Goal: Task Accomplishment & Management: Manage account settings

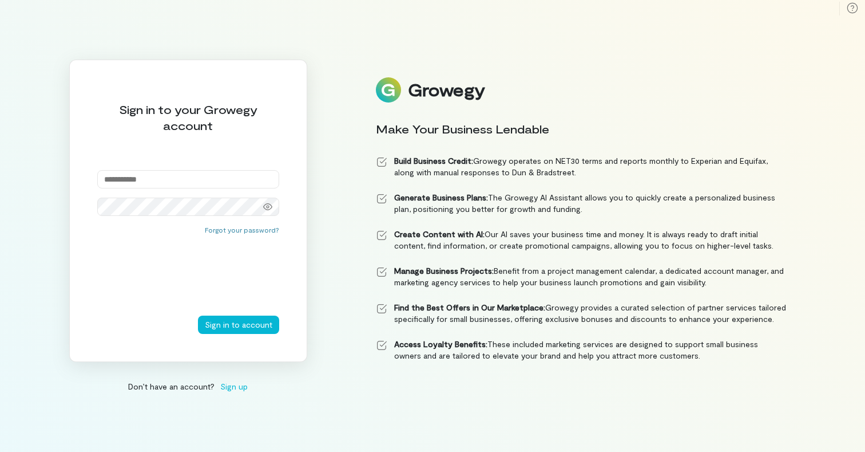
click at [142, 172] on input "email" at bounding box center [188, 179] width 182 height 18
type input "**********"
click at [237, 319] on button "Sign in to account" at bounding box center [238, 324] width 81 height 18
click at [267, 212] on div at bounding box center [267, 207] width 23 height 16
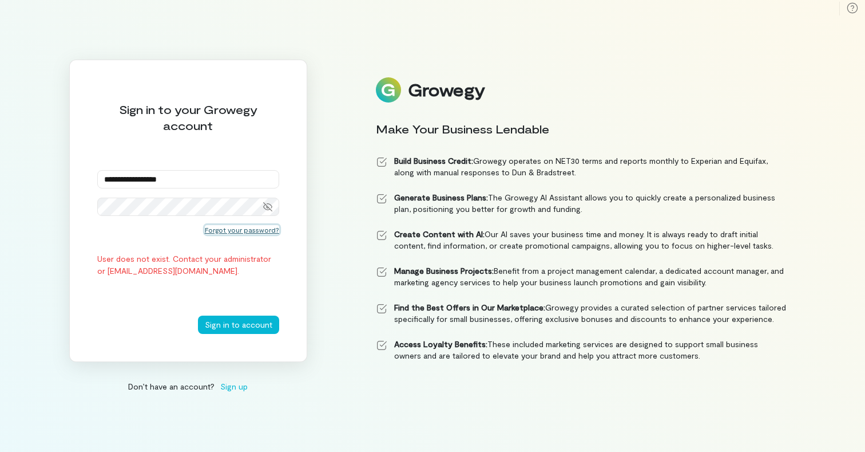
click at [246, 229] on button "Forgot your password?" at bounding box center [242, 229] width 74 height 9
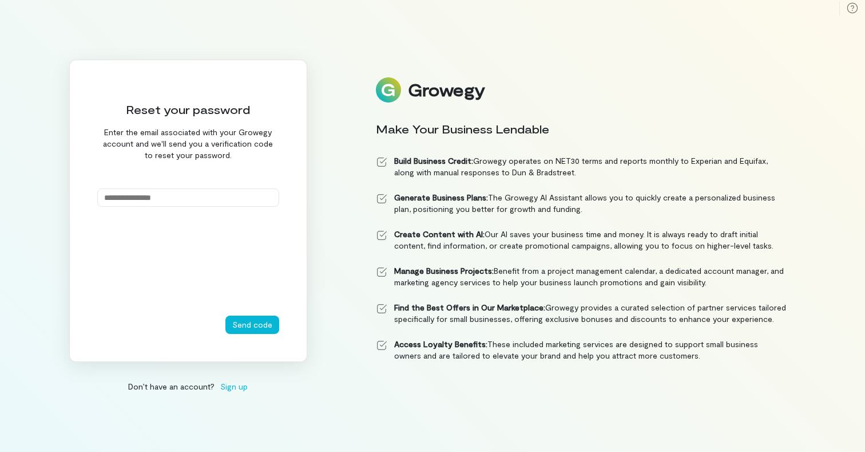
click at [200, 192] on input "email" at bounding box center [188, 197] width 182 height 18
type input "**********"
click at [250, 316] on button "Send code" at bounding box center [253, 324] width 54 height 18
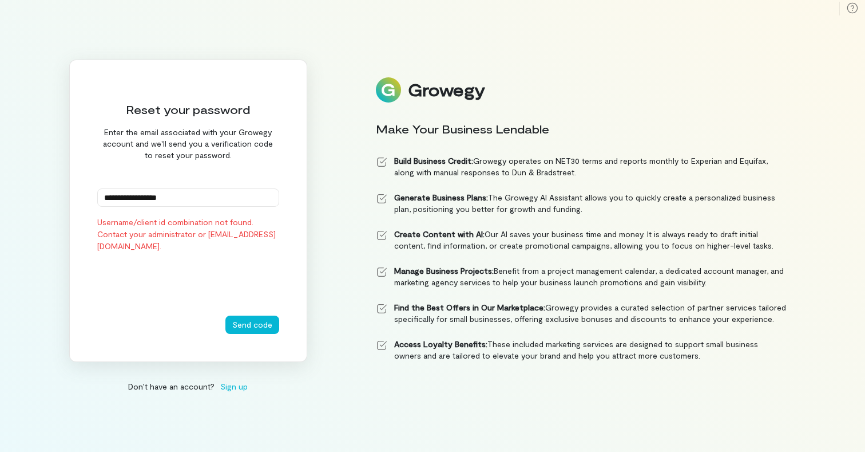
click at [203, 196] on input "**********" at bounding box center [188, 197] width 182 height 18
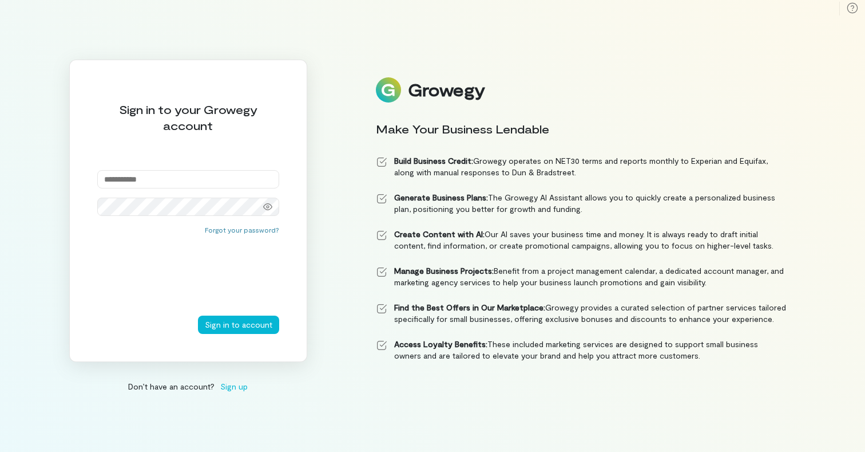
click at [155, 177] on input "email" at bounding box center [188, 179] width 182 height 18
type input "**********"
click at [270, 203] on icon at bounding box center [267, 206] width 9 height 9
click at [256, 317] on button "Sign in to account" at bounding box center [238, 324] width 81 height 18
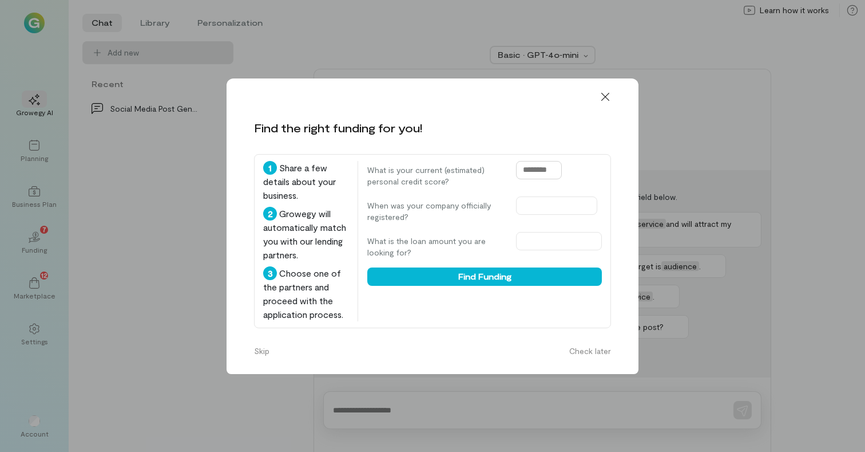
click at [554, 171] on input "text" at bounding box center [539, 170] width 46 height 18
type input "*"
type input "***"
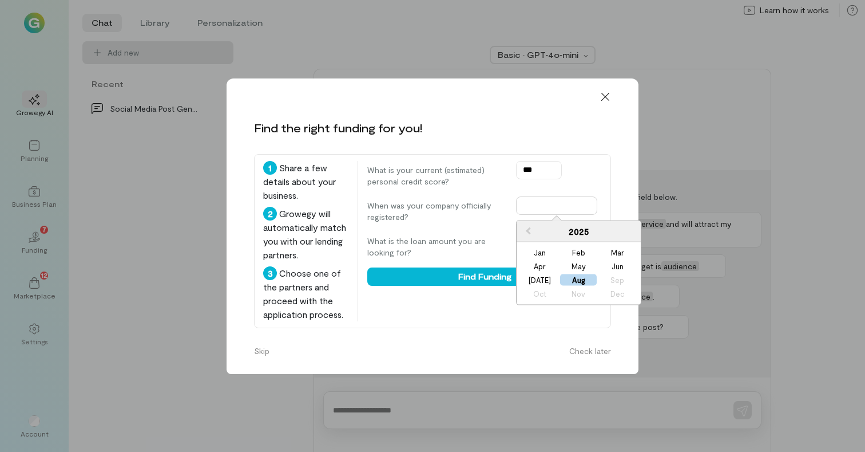
click at [566, 205] on input "text" at bounding box center [556, 205] width 81 height 18
click at [545, 252] on div "Jan" at bounding box center [539, 252] width 37 height 11
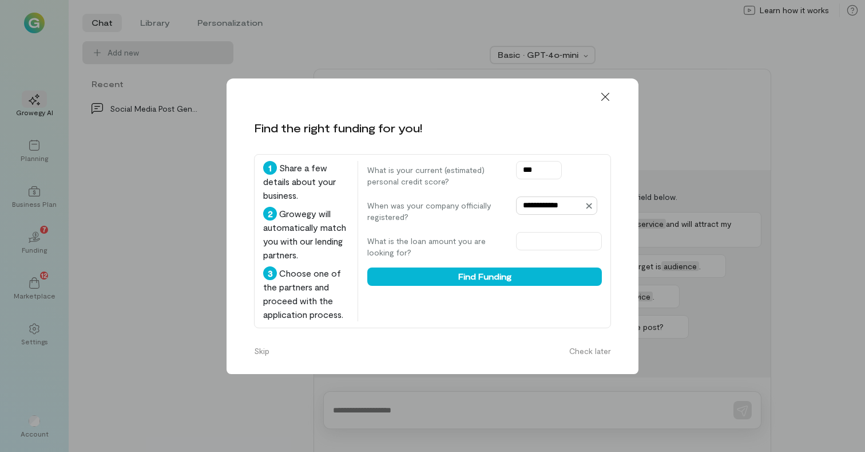
click at [583, 204] on input "**********" at bounding box center [556, 205] width 81 height 18
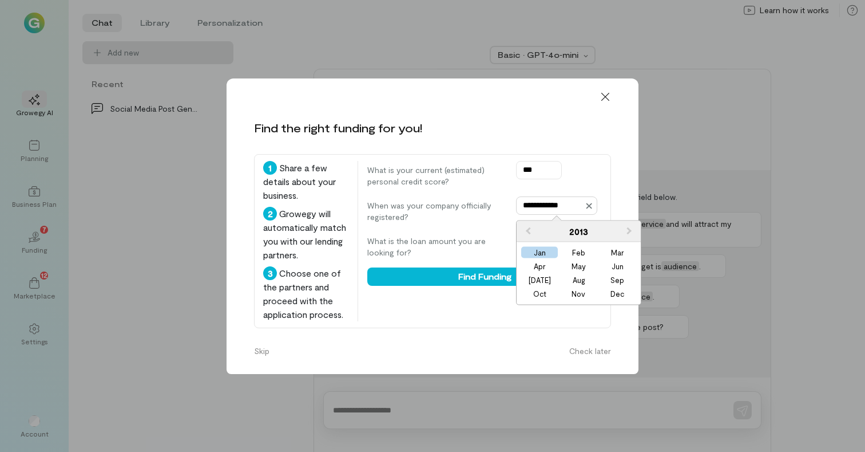
type input "**********"
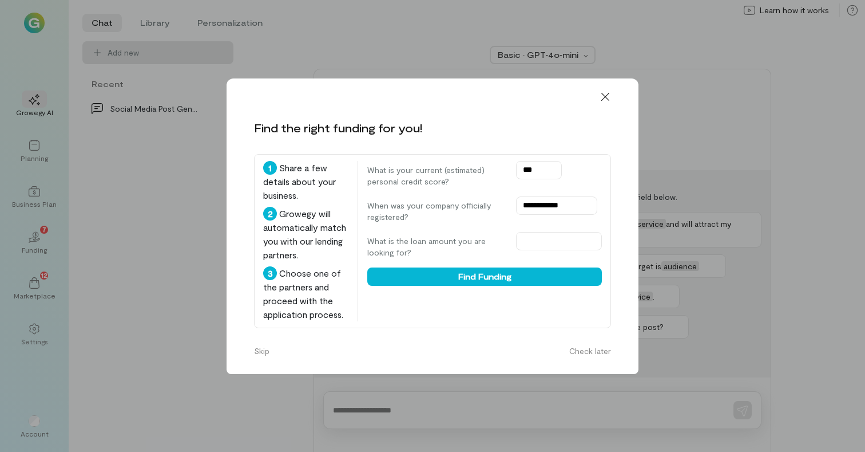
click at [583, 173] on div "What is your current (estimated) personal credit score? ***" at bounding box center [484, 174] width 235 height 26
click at [533, 241] on input "text" at bounding box center [559, 241] width 86 height 18
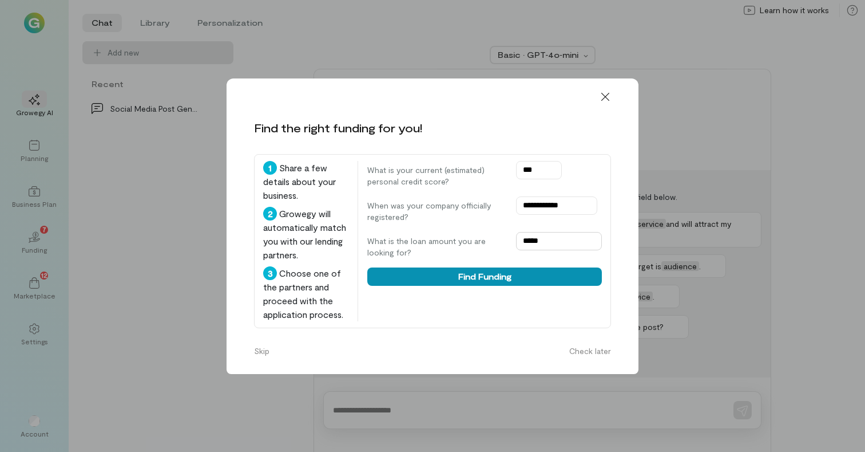
type input "*****"
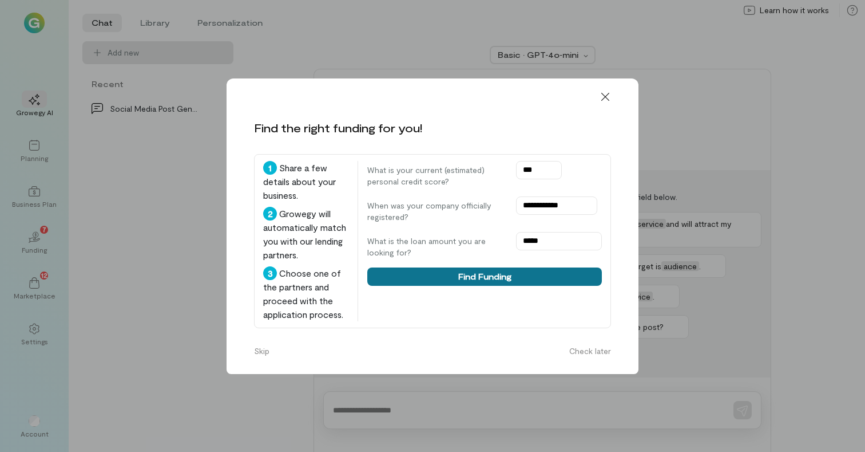
click at [521, 275] on button "Find Funding" at bounding box center [484, 276] width 235 height 18
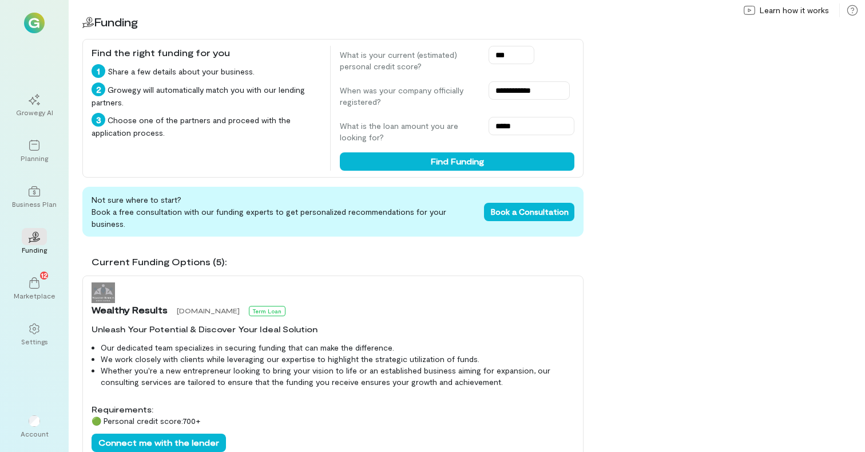
click at [556, 282] on div "Wealthy Results [DOMAIN_NAME] Term Loan" at bounding box center [333, 299] width 483 height 34
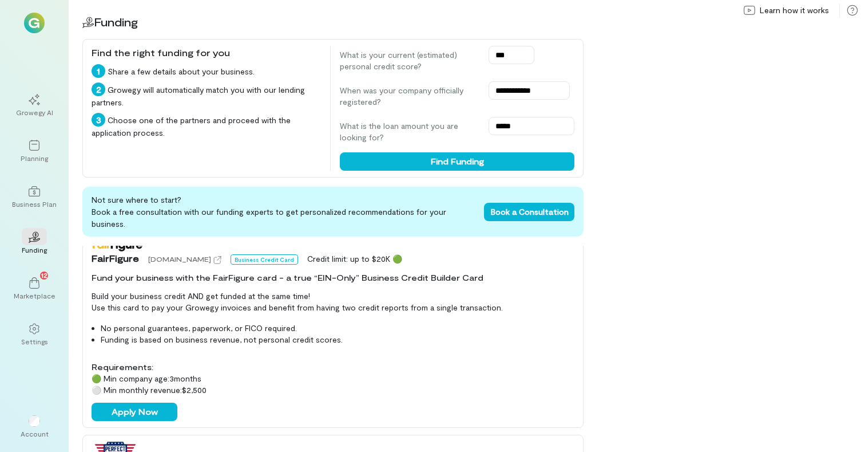
scroll to position [469, 0]
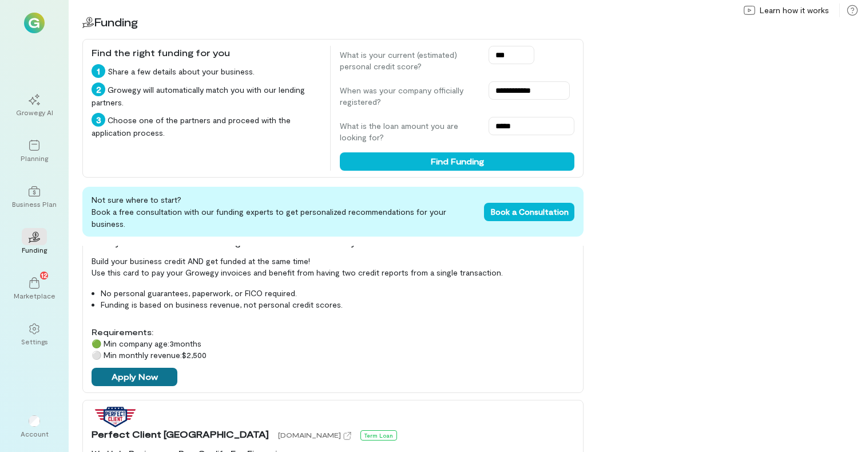
click at [163, 367] on button "Apply Now" at bounding box center [135, 376] width 86 height 18
click at [41, 281] on div "12" at bounding box center [34, 282] width 25 height 17
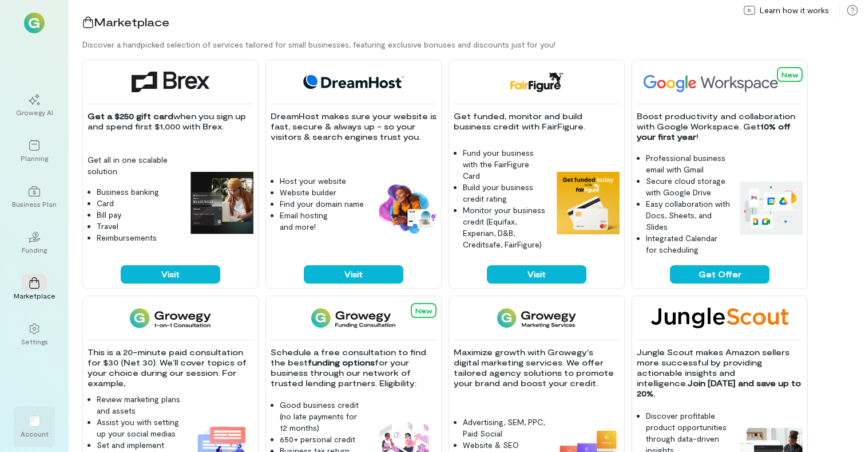
click at [31, 411] on div "Account" at bounding box center [34, 426] width 41 height 41
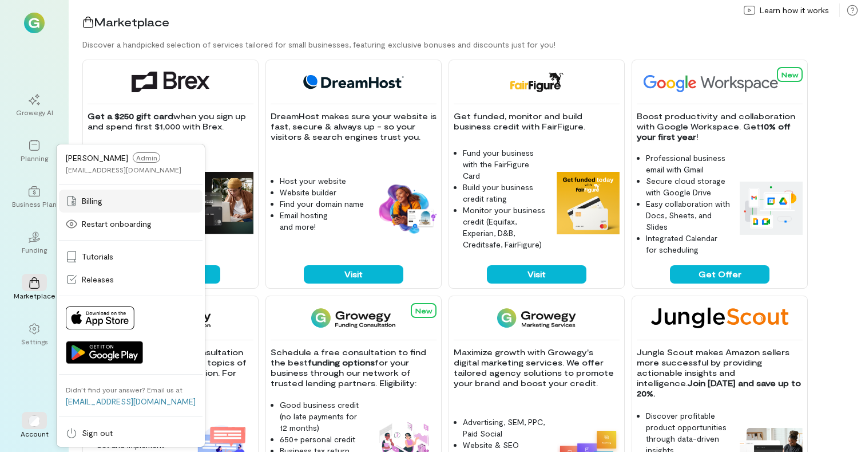
click at [96, 197] on span "Billing" at bounding box center [92, 200] width 21 height 11
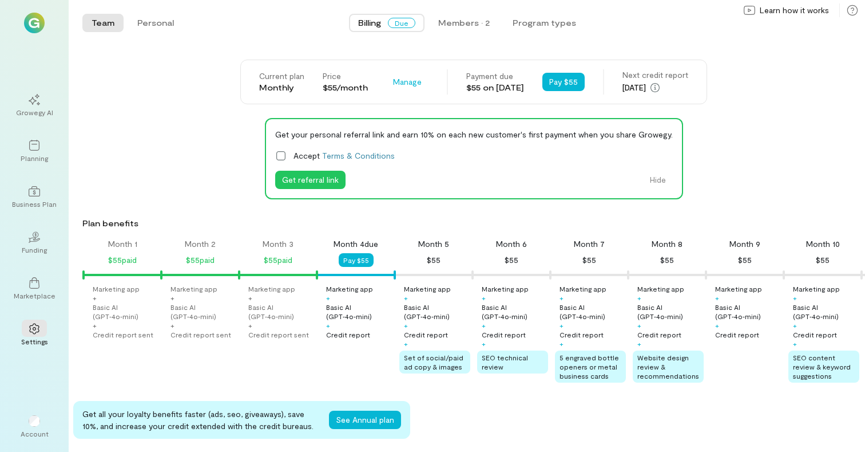
scroll to position [0, 117]
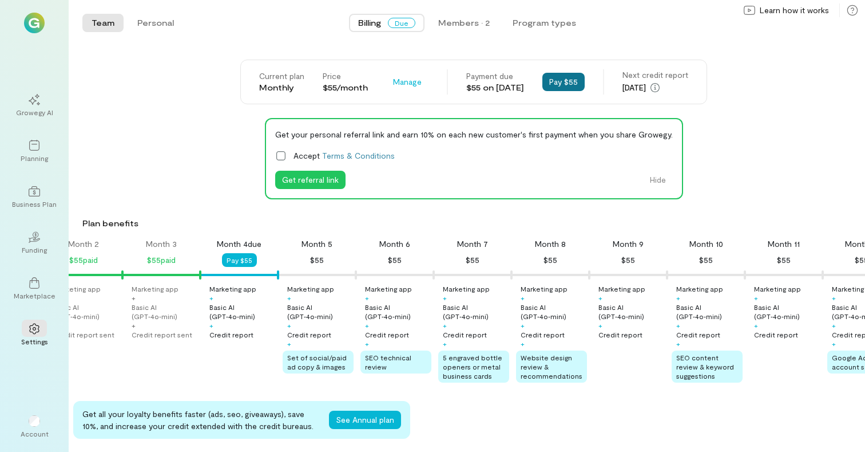
click at [565, 78] on button "Pay $55" at bounding box center [564, 82] width 42 height 18
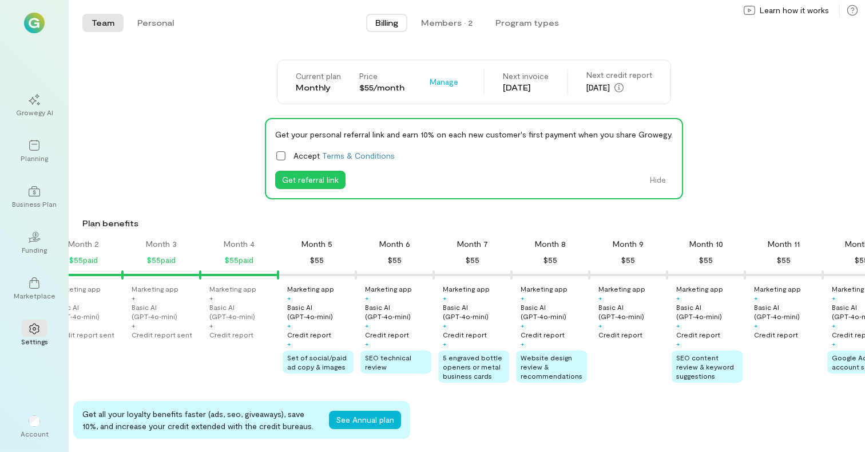
click at [532, 86] on div "[DATE]" at bounding box center [526, 87] width 46 height 11
click at [192, 374] on div "Marketing app + Basic AI (GPT‑4o‑mini) + Credit report sent Marketing app + Bas…" at bounding box center [358, 333] width 781 height 98
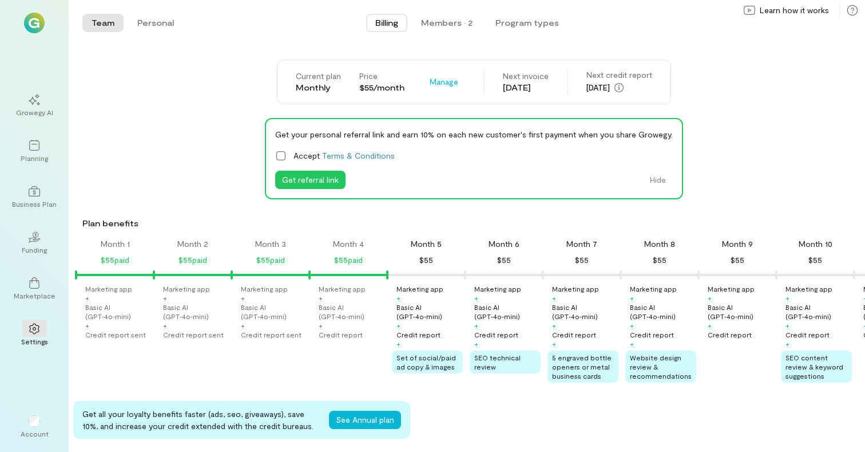
scroll to position [0, 0]
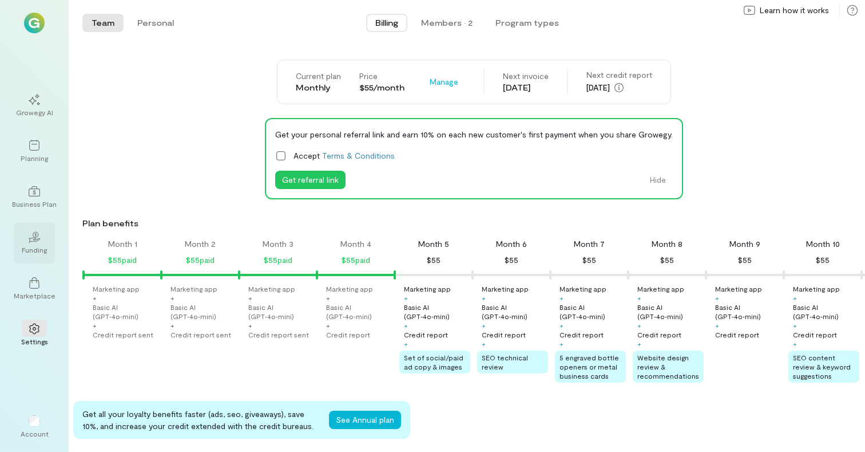
click at [40, 241] on div "02" at bounding box center [34, 236] width 25 height 17
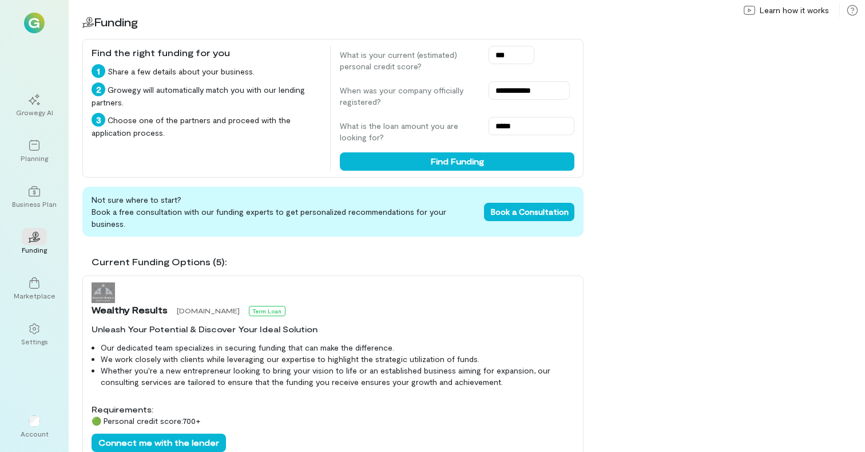
click at [381, 255] on div "Current Funding Options (5):" at bounding box center [338, 262] width 492 height 14
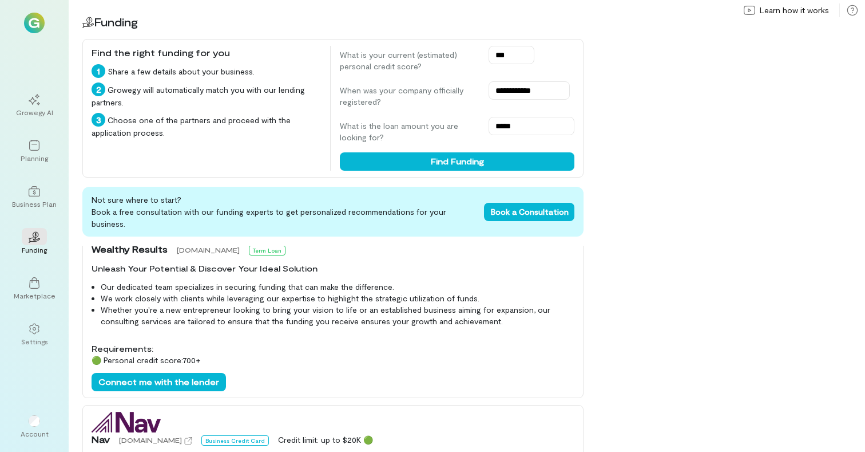
scroll to position [69, 0]
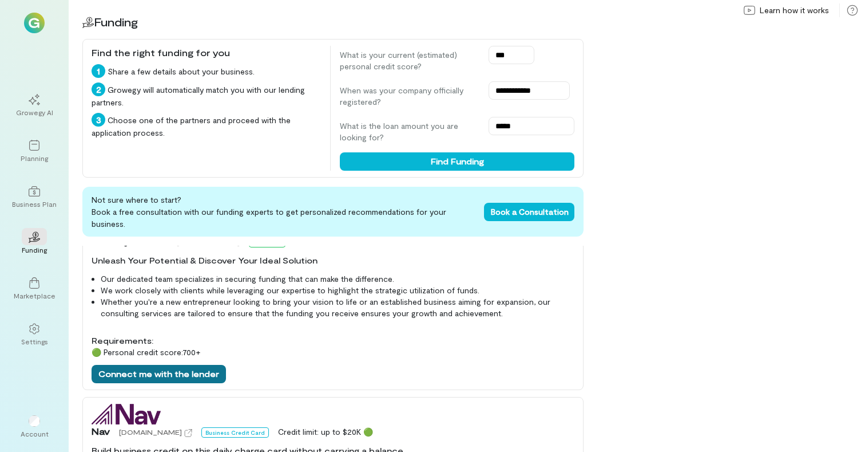
click at [188, 365] on button "Connect me with the lender" at bounding box center [159, 374] width 135 height 18
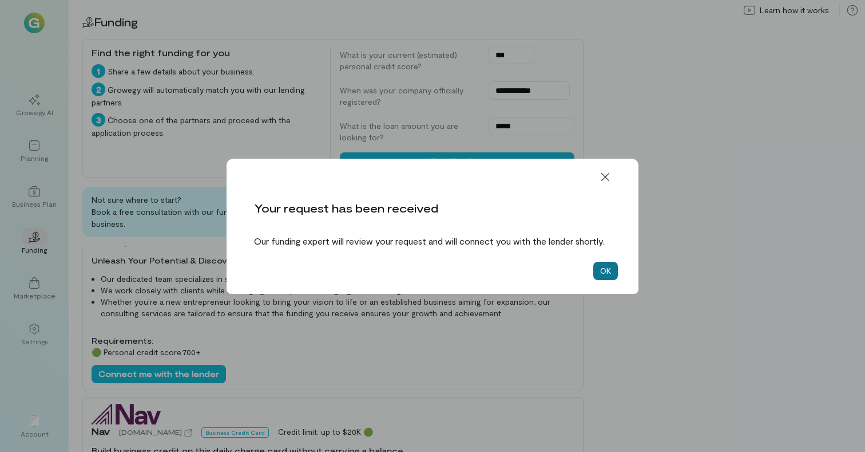
click at [601, 272] on button "OK" at bounding box center [606, 271] width 25 height 18
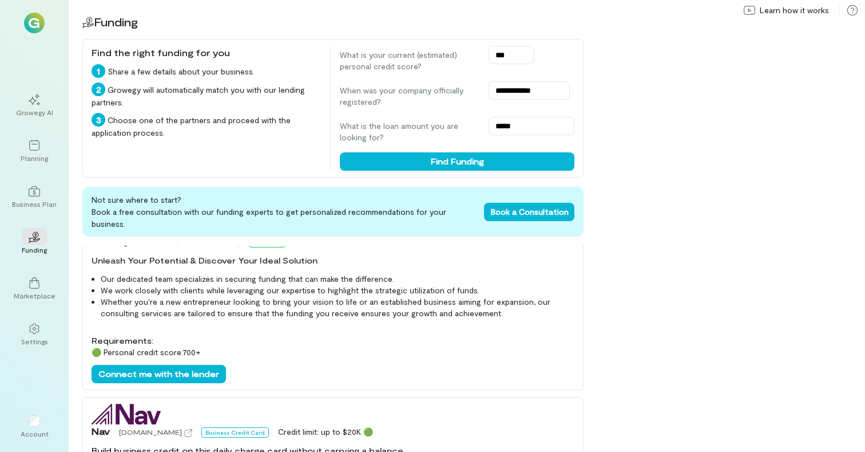
click at [611, 307] on div "**********" at bounding box center [467, 226] width 797 height 452
click at [650, 284] on div "**********" at bounding box center [467, 226] width 797 height 452
click at [693, 313] on div "**********" at bounding box center [467, 226] width 797 height 452
click at [50, 83] on div "Growegy AI Planning Business Plan 02 Funding Marketplace Settings Account [PERS…" at bounding box center [34, 226] width 69 height 452
click at [709, 105] on div "**********" at bounding box center [467, 226] width 797 height 452
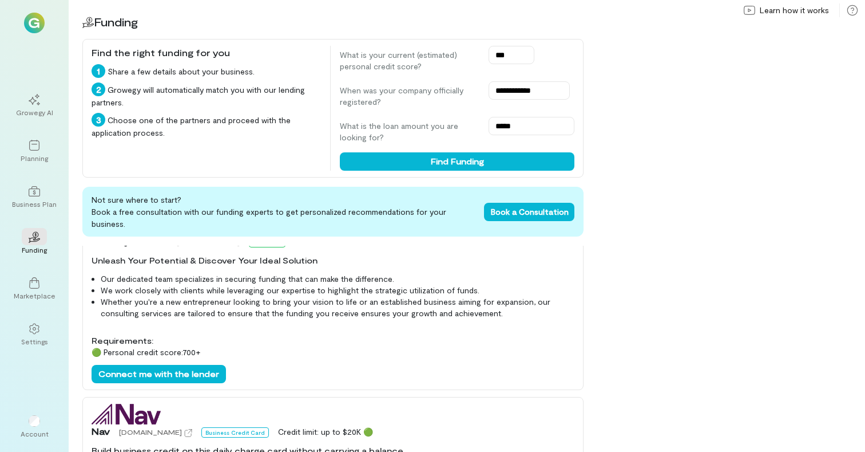
click at [706, 234] on div "**********" at bounding box center [467, 226] width 797 height 452
click at [57, 332] on div "Growegy AI Planning Business Plan 02 Funding Marketplace Settings Account [PERS…" at bounding box center [34, 226] width 69 height 452
click at [27, 332] on div at bounding box center [34, 327] width 25 height 17
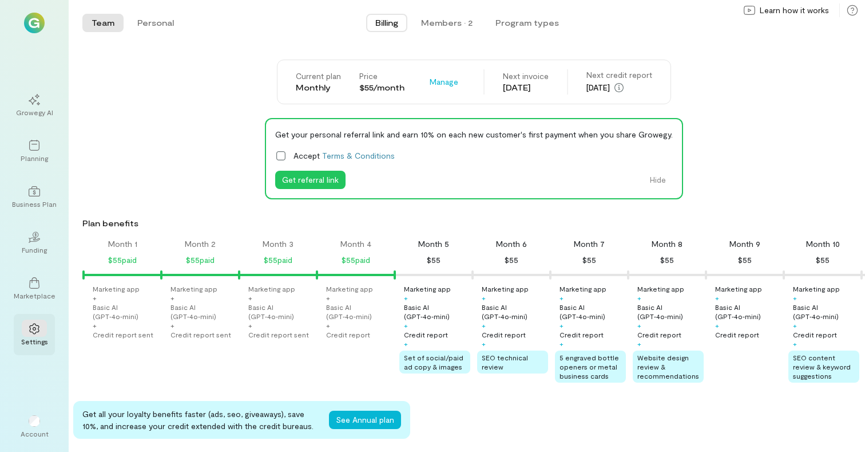
scroll to position [0, 195]
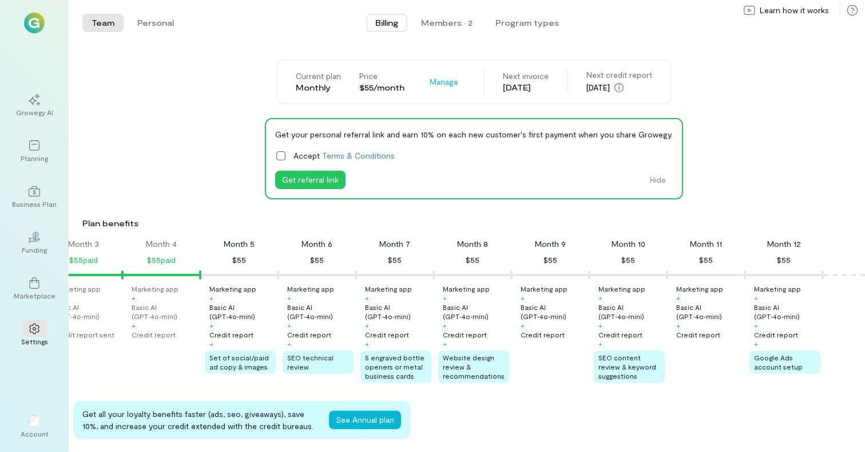
click at [246, 256] on div "Month 5 $55" at bounding box center [239, 252] width 78 height 29
click at [41, 101] on div at bounding box center [34, 98] width 25 height 17
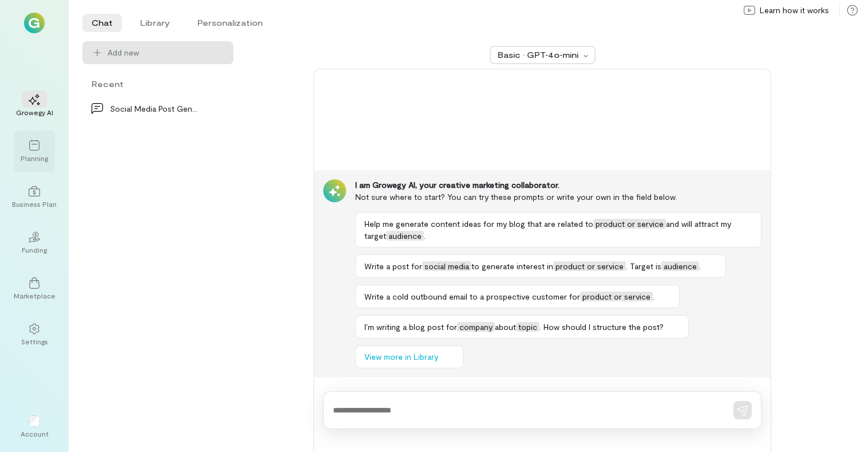
click at [38, 154] on div "Planning" at bounding box center [34, 157] width 27 height 9
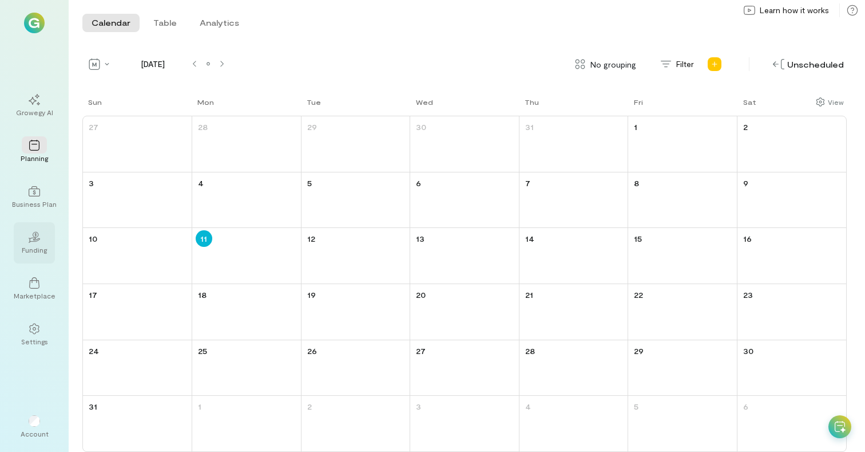
click at [39, 240] on icon "02" at bounding box center [34, 236] width 11 height 11
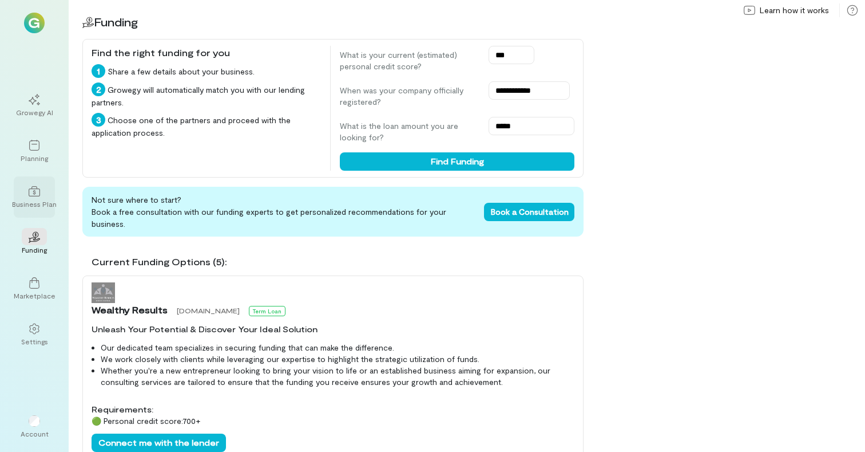
click at [37, 189] on icon at bounding box center [34, 190] width 11 height 11
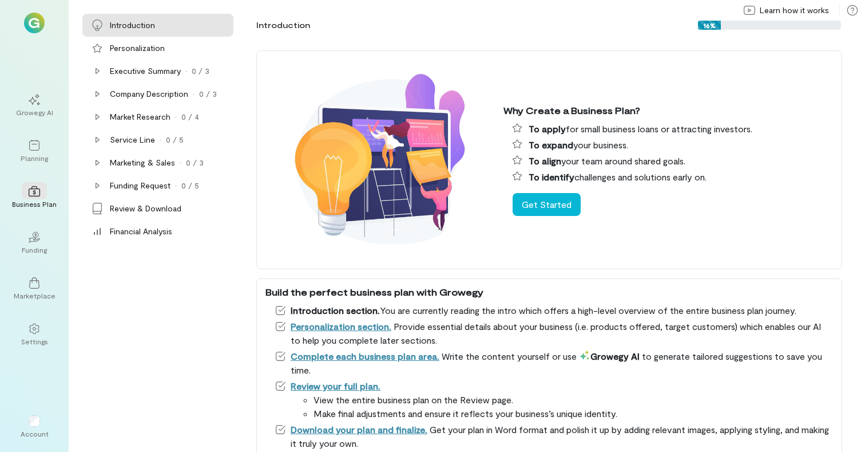
click at [426, 288] on div "Build the perfect business plan with Growegy" at bounding box center [550, 292] width 568 height 14
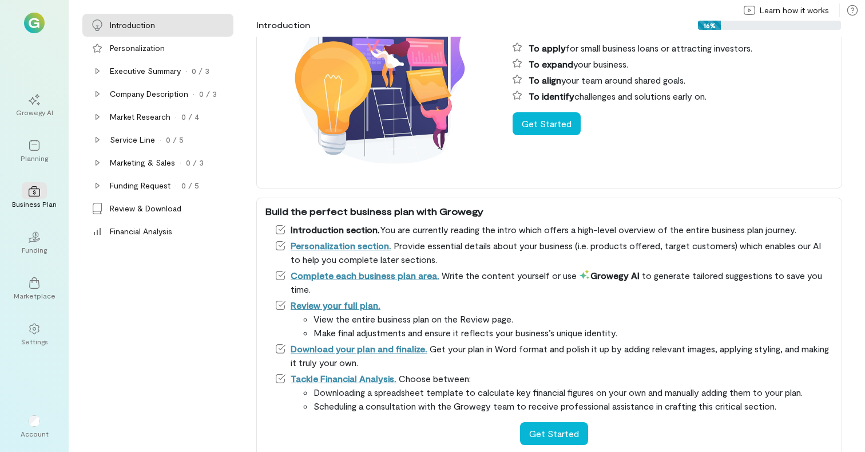
scroll to position [104, 0]
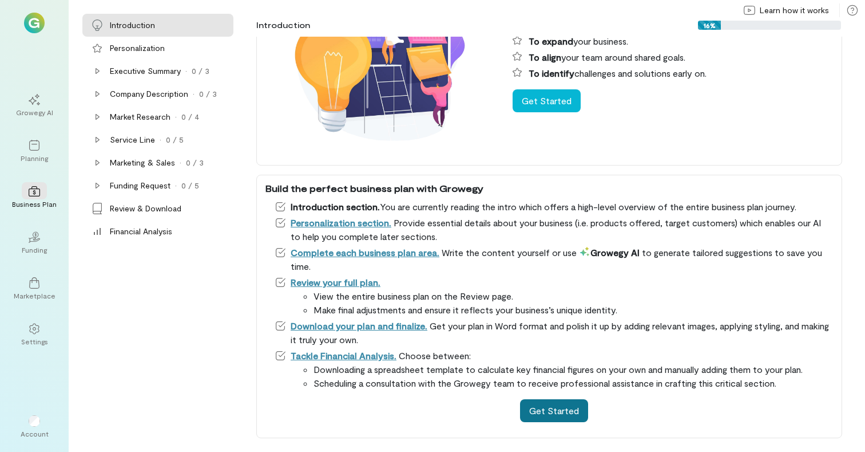
click at [544, 411] on button "Get Started" at bounding box center [554, 410] width 68 height 23
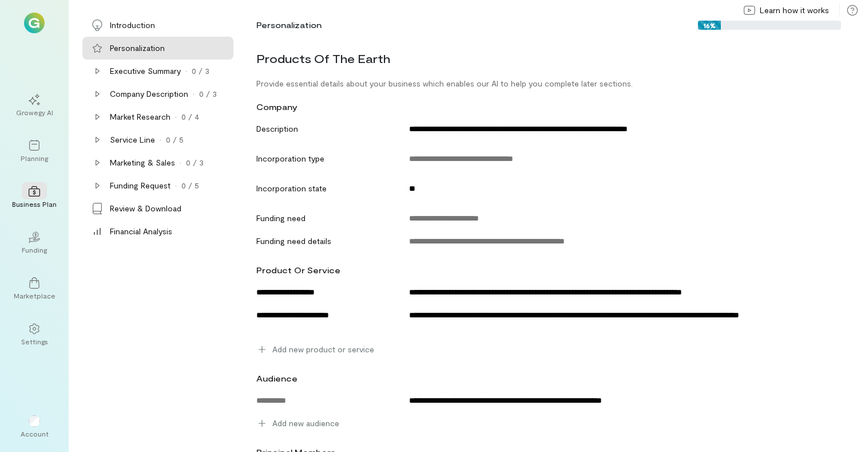
click at [423, 382] on div "audience" at bounding box center [546, 377] width 593 height 21
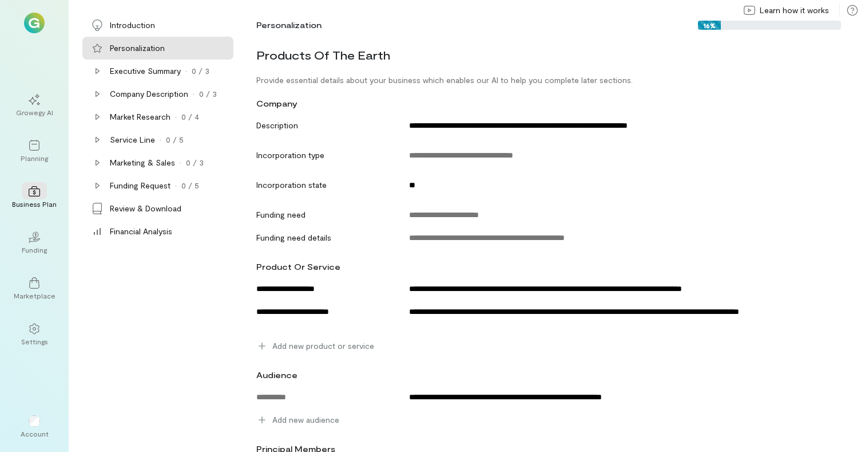
scroll to position [0, 0]
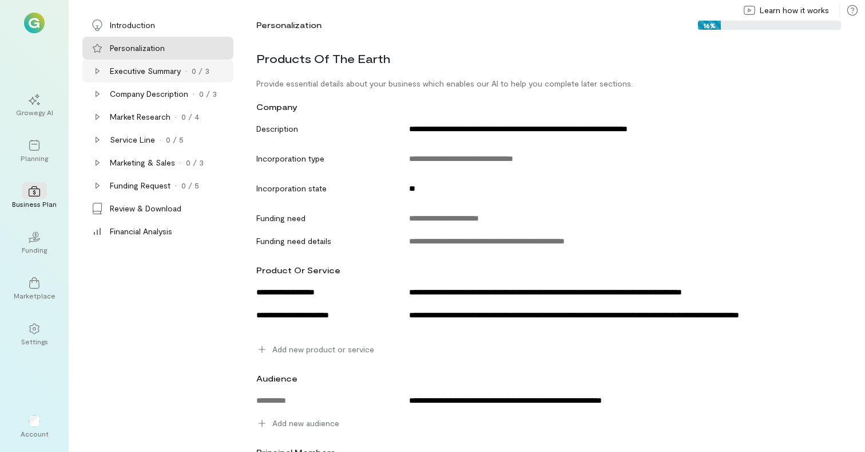
click at [116, 72] on div "Executive Summary" at bounding box center [145, 70] width 71 height 11
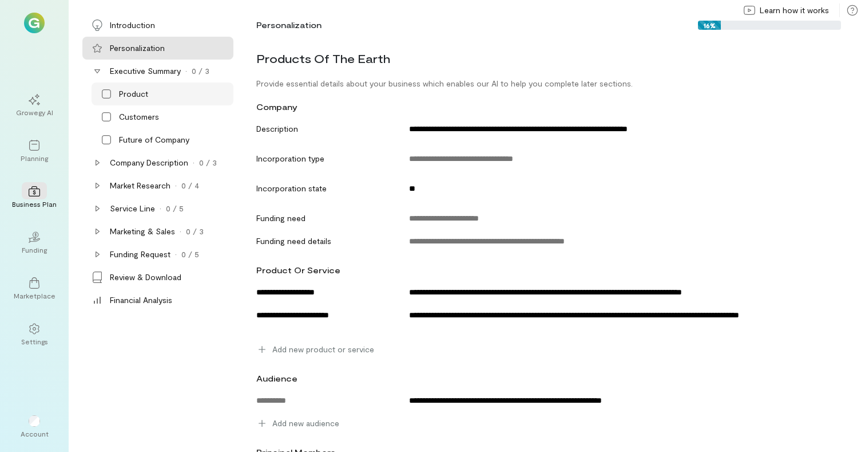
click at [122, 96] on div "Product" at bounding box center [133, 93] width 29 height 11
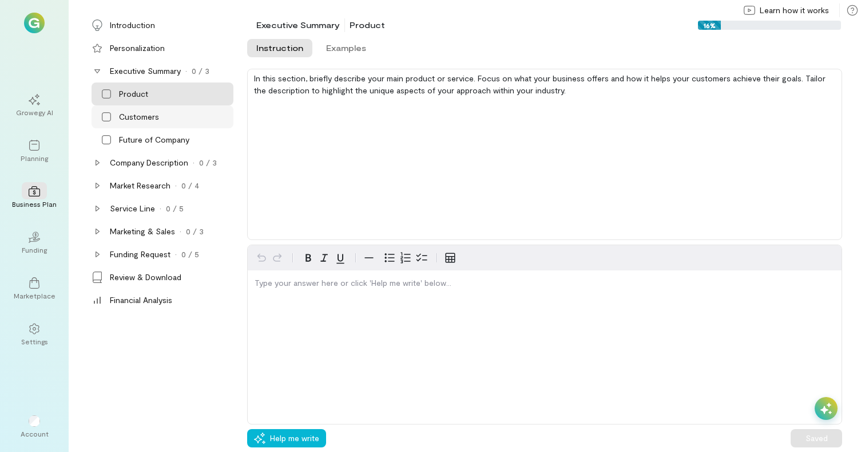
click at [121, 126] on div "Customers" at bounding box center [163, 116] width 142 height 23
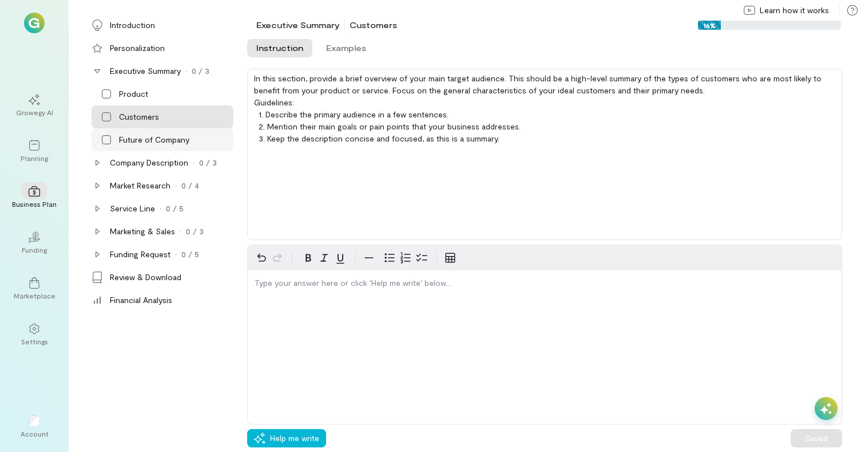
click at [128, 145] on div "Future of Company" at bounding box center [154, 139] width 70 height 11
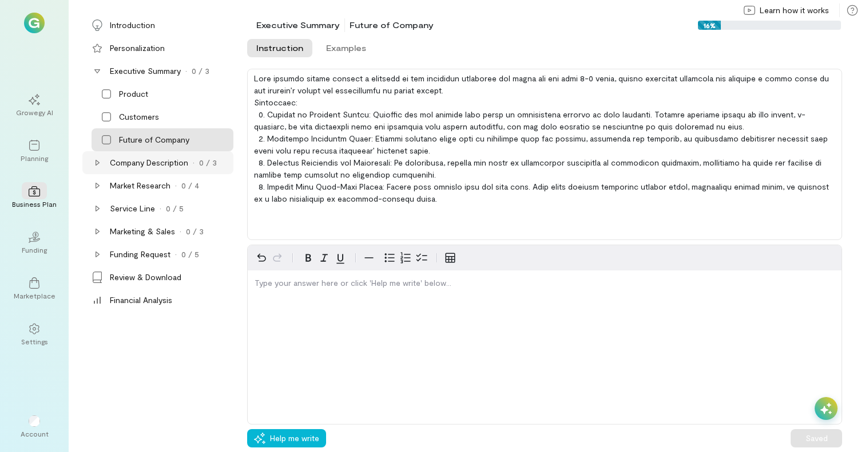
click at [132, 165] on div "Company Description" at bounding box center [149, 162] width 78 height 11
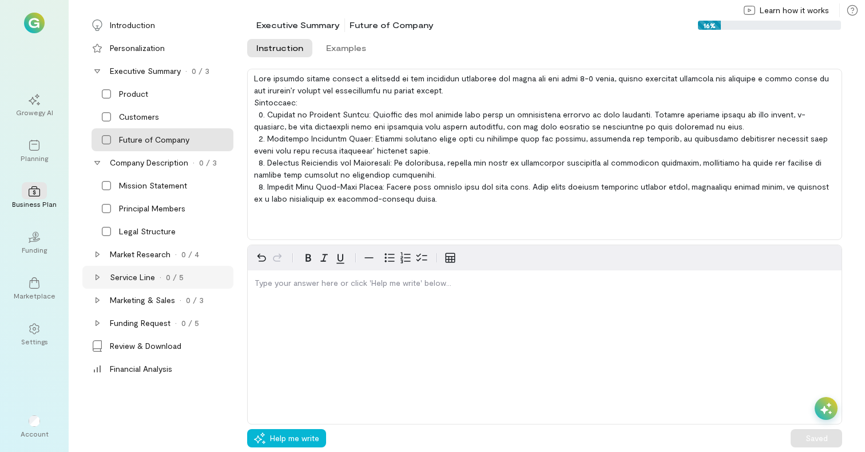
click at [145, 270] on div "Service Line · 0 / 5" at bounding box center [157, 277] width 151 height 23
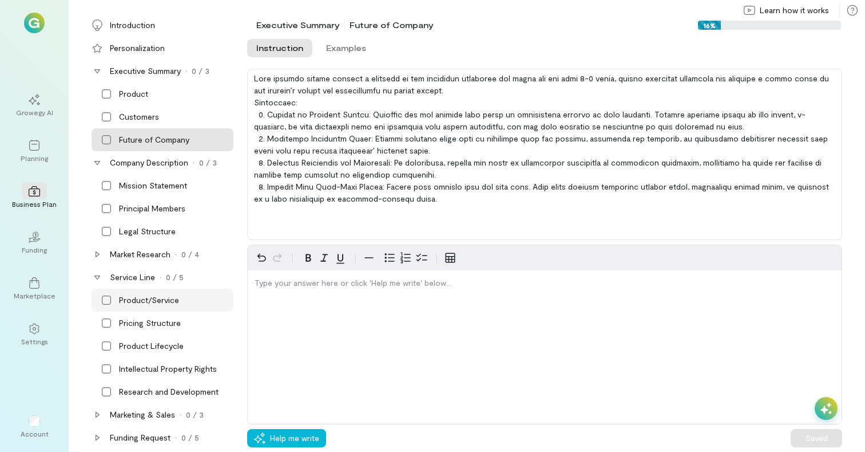
click at [149, 296] on div "Product/Service" at bounding box center [149, 299] width 60 height 11
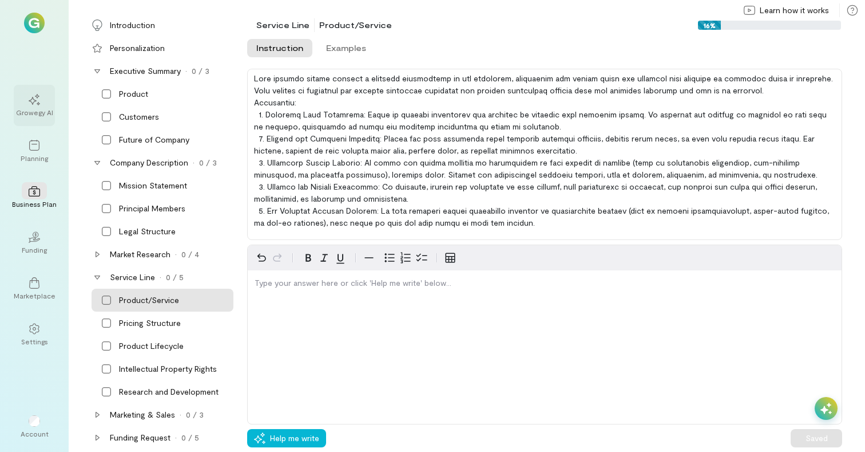
click at [43, 101] on div at bounding box center [34, 98] width 25 height 17
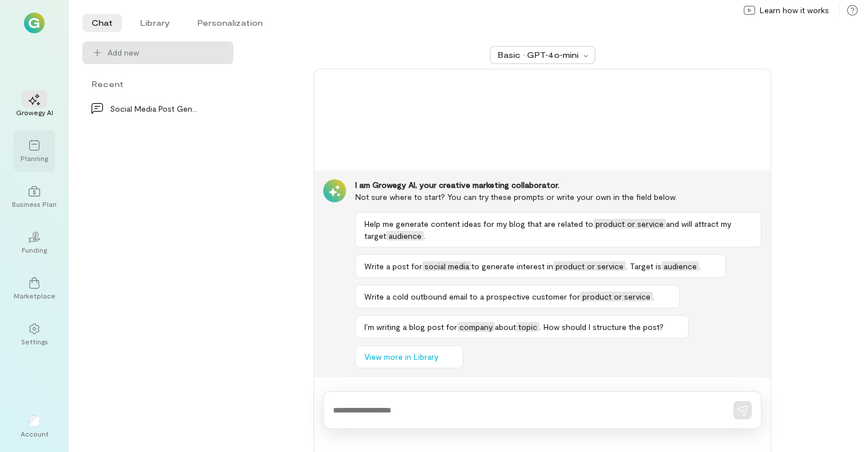
click at [34, 148] on icon at bounding box center [34, 145] width 11 height 11
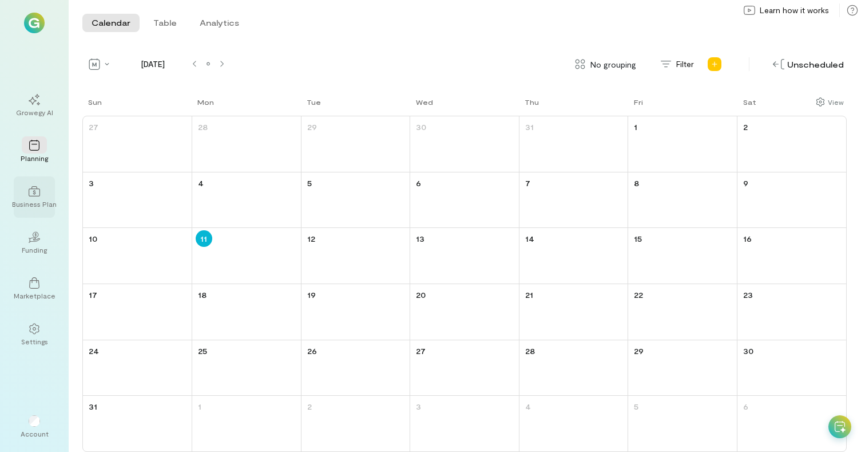
click at [32, 201] on div "Business Plan" at bounding box center [34, 203] width 45 height 9
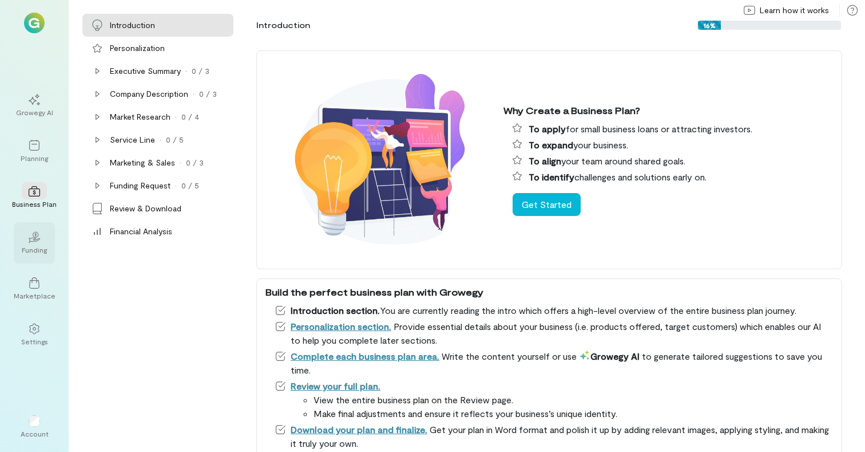
click at [40, 239] on div "02" at bounding box center [34, 236] width 25 height 17
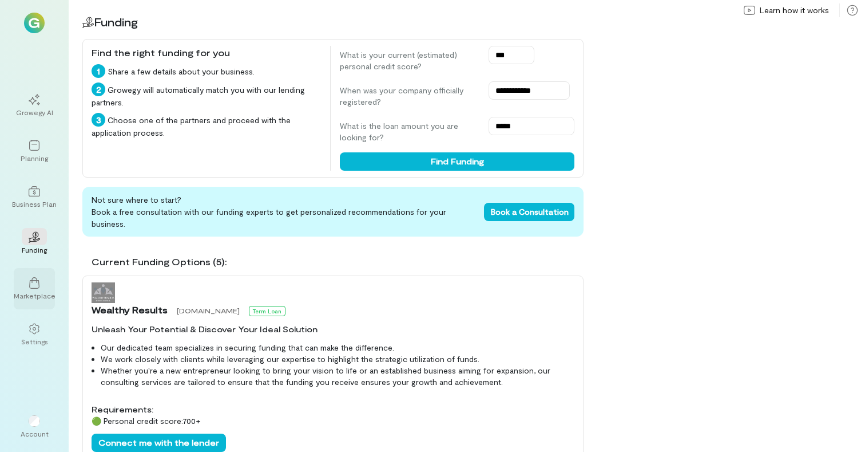
click at [39, 291] on div "Marketplace" at bounding box center [35, 295] width 42 height 9
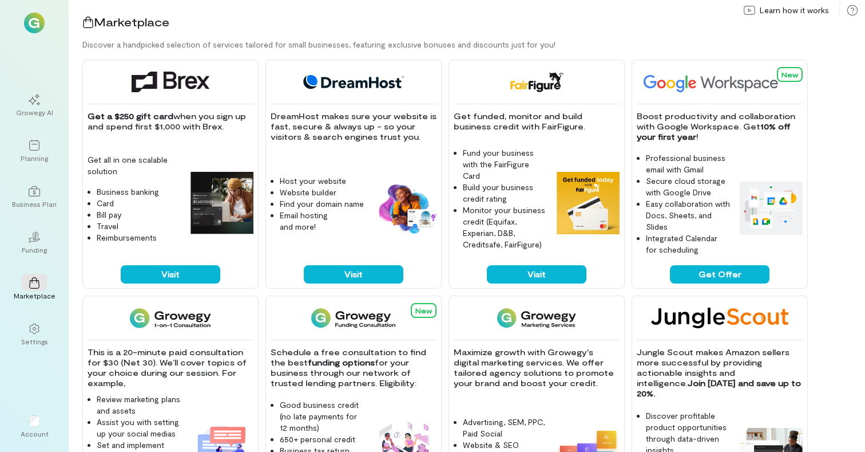
click at [608, 39] on div "Discover a handpicked selection of services tailored for small businesses, feat…" at bounding box center [473, 44] width 783 height 11
click at [654, 22] on div "Marketplace" at bounding box center [473, 22] width 783 height 16
click at [38, 188] on icon at bounding box center [34, 191] width 11 height 10
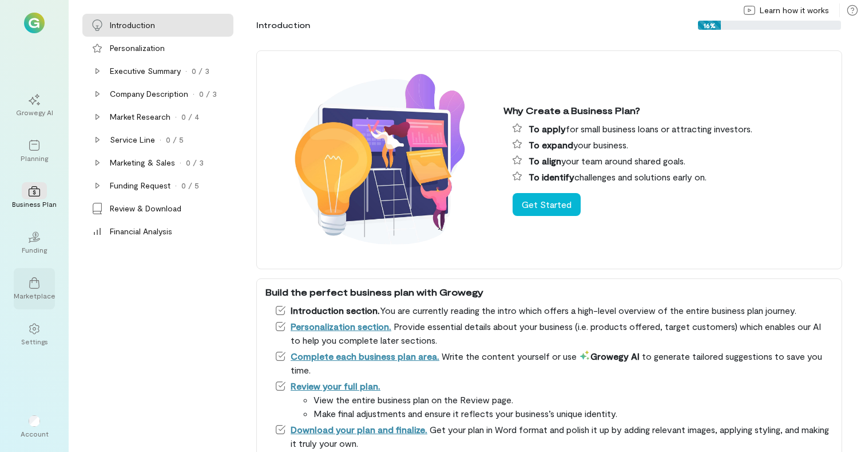
click at [40, 287] on div at bounding box center [34, 282] width 25 height 17
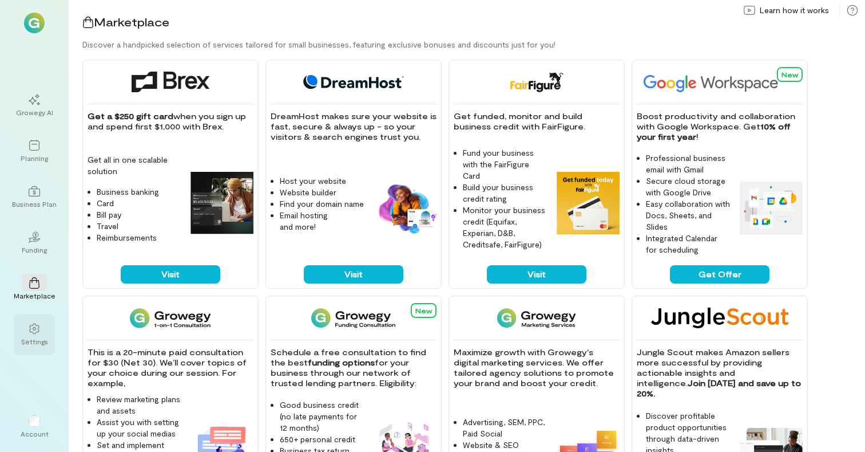
click at [40, 337] on div "Settings" at bounding box center [34, 341] width 27 height 9
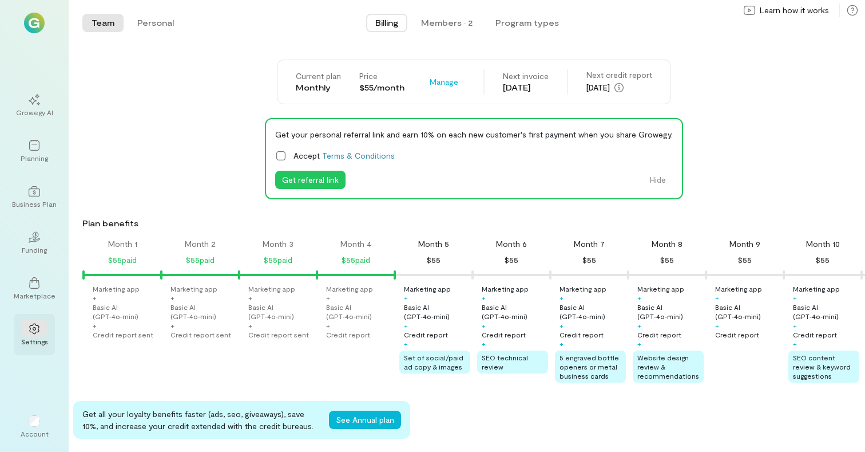
scroll to position [0, 195]
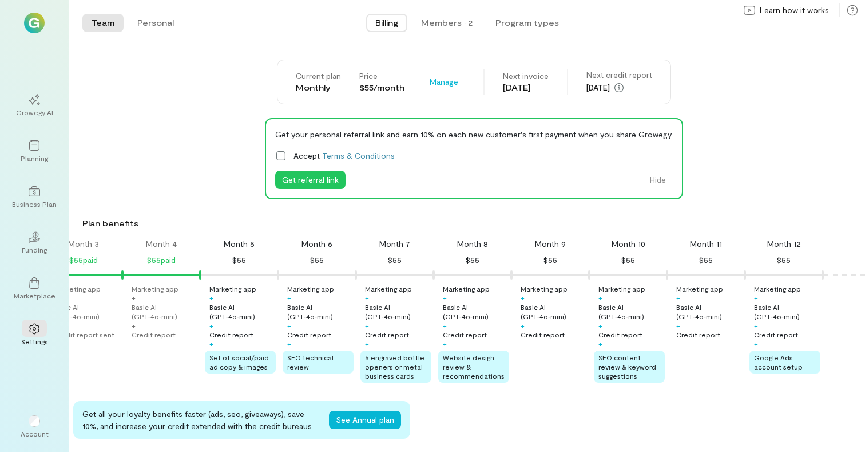
click at [40, 379] on div "Growegy AI Planning Business Plan 02 Funding Marketplace Settings Account [PERS…" at bounding box center [34, 226] width 69 height 452
click at [244, 361] on span "Set of social/paid ad copy & images" at bounding box center [239, 361] width 60 height 17
click at [248, 369] on span "Set of social/paid ad copy & images" at bounding box center [239, 361] width 60 height 17
click at [169, 371] on div "Marketing app + Basic AI (GPT‑4o‑mini) + Credit report sent Marketing app + Bas…" at bounding box center [280, 333] width 781 height 98
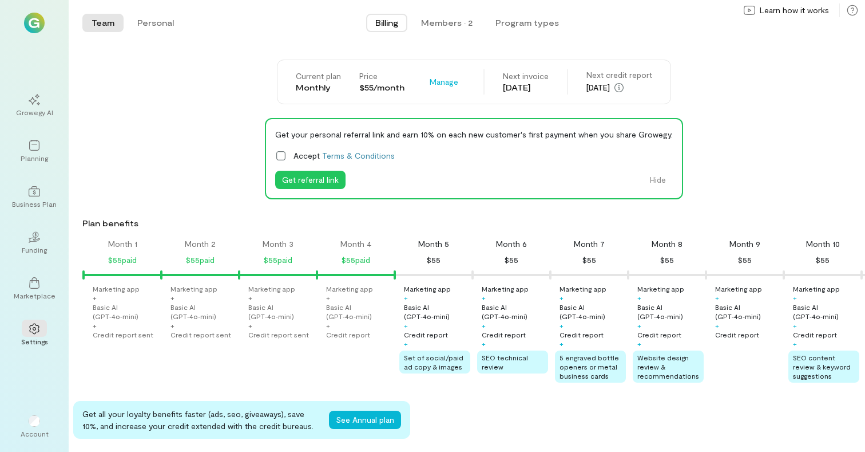
scroll to position [23, 0]
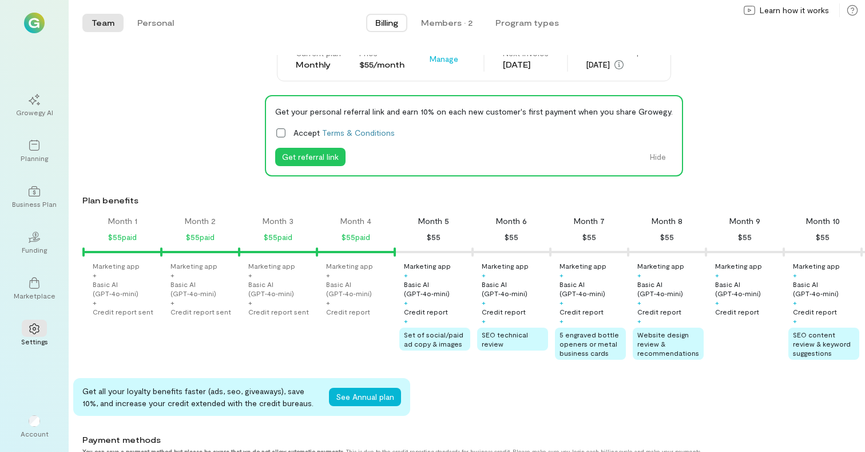
click at [53, 379] on div "Growegy AI Planning Business Plan 02 Funding Marketplace Settings Account [PERS…" at bounding box center [34, 226] width 69 height 452
click at [183, 86] on div "Current plan Monthly Price $55/month Manage Next invoice [DATE] Next credit rep…" at bounding box center [473, 451] width 783 height 828
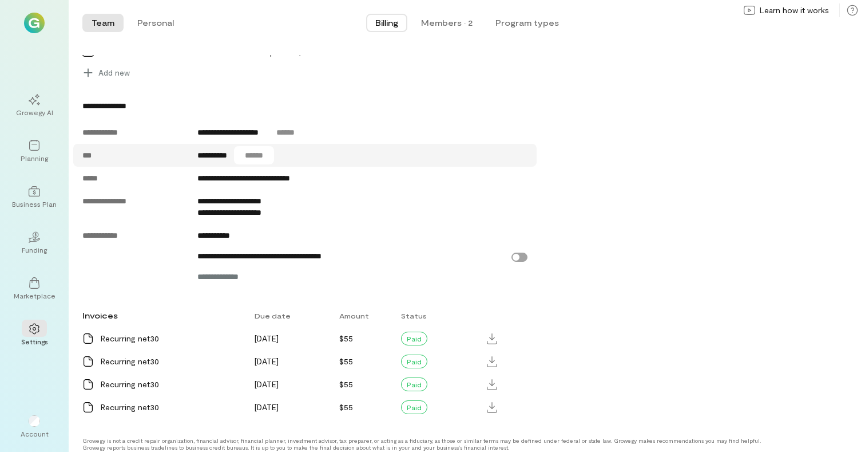
scroll to position [477, 0]
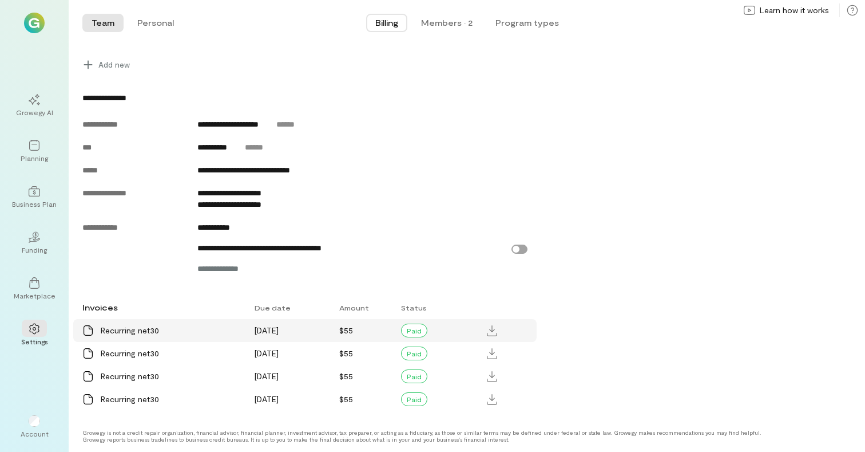
click at [413, 329] on div "Paid" at bounding box center [414, 330] width 26 height 14
click at [165, 23] on button "Personal" at bounding box center [155, 23] width 55 height 18
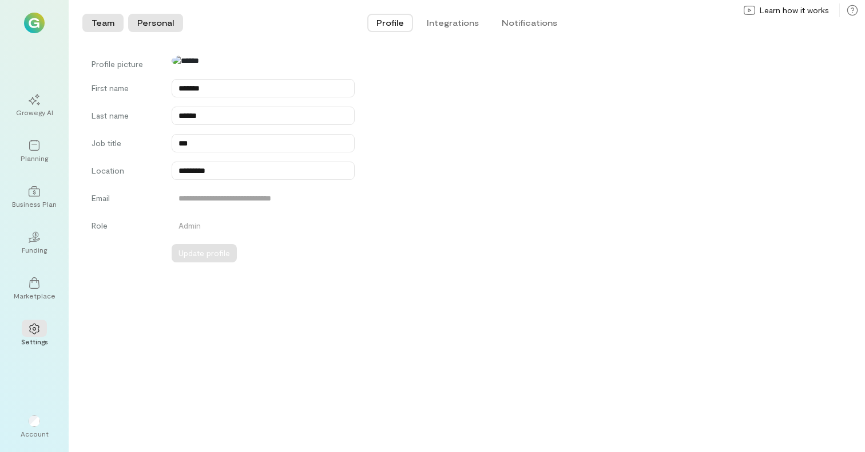
click at [117, 23] on button "Team" at bounding box center [102, 23] width 41 height 18
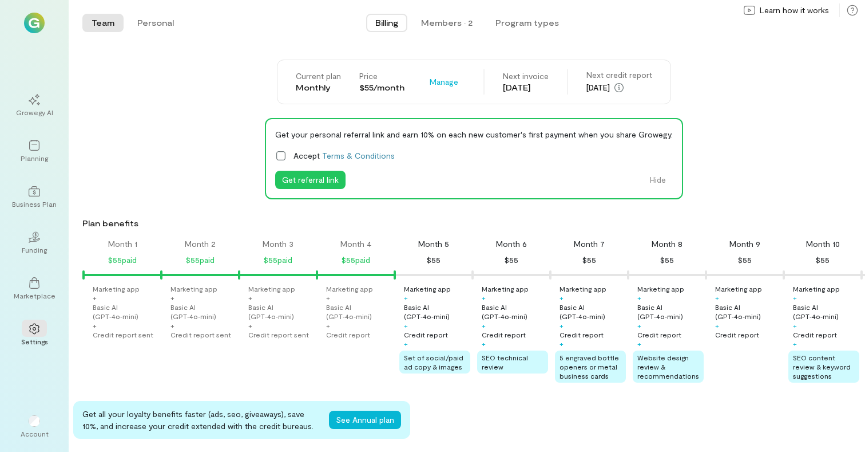
scroll to position [0, 195]
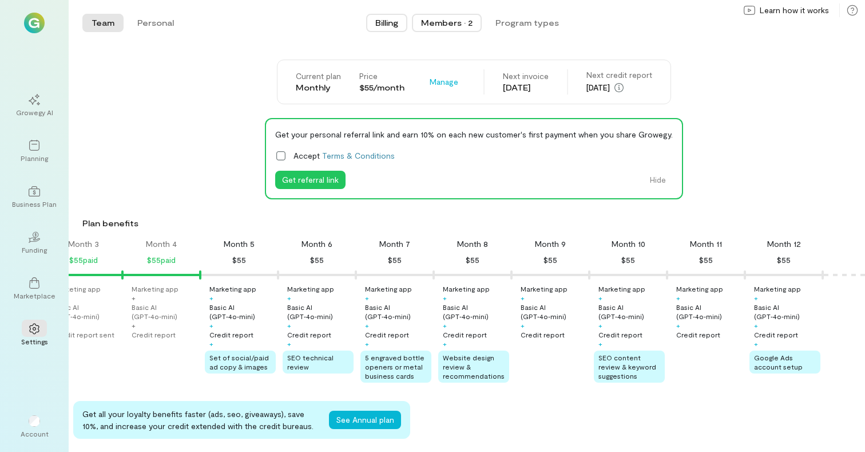
click at [437, 30] on button "Members · 2" at bounding box center [447, 23] width 70 height 18
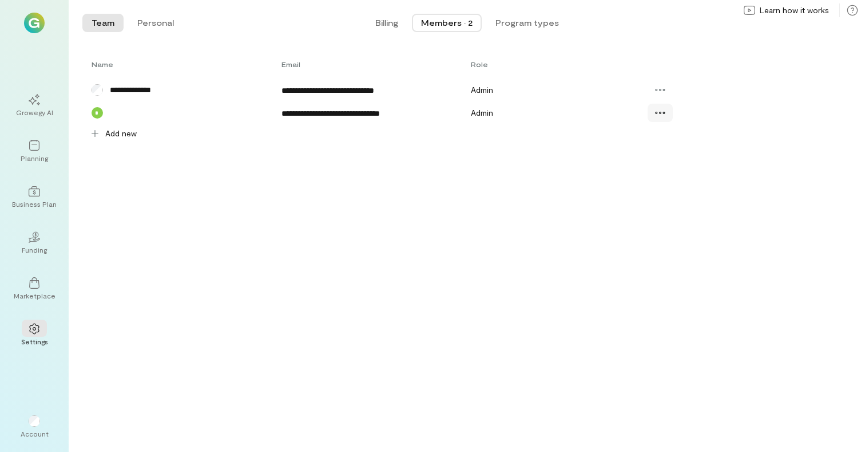
click at [660, 112] on icon at bounding box center [661, 113] width 10 height 2
click at [549, 130] on div "**********" at bounding box center [467, 99] width 797 height 88
click at [521, 32] on div "Billing Members · 2 Program types" at bounding box center [467, 22] width 559 height 23
click at [521, 25] on button "Program types" at bounding box center [527, 23] width 82 height 18
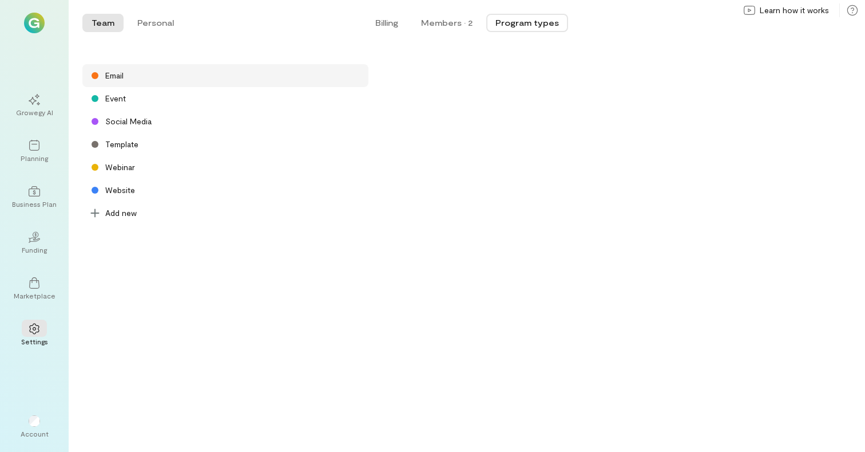
click at [149, 78] on div "Email" at bounding box center [225, 75] width 286 height 23
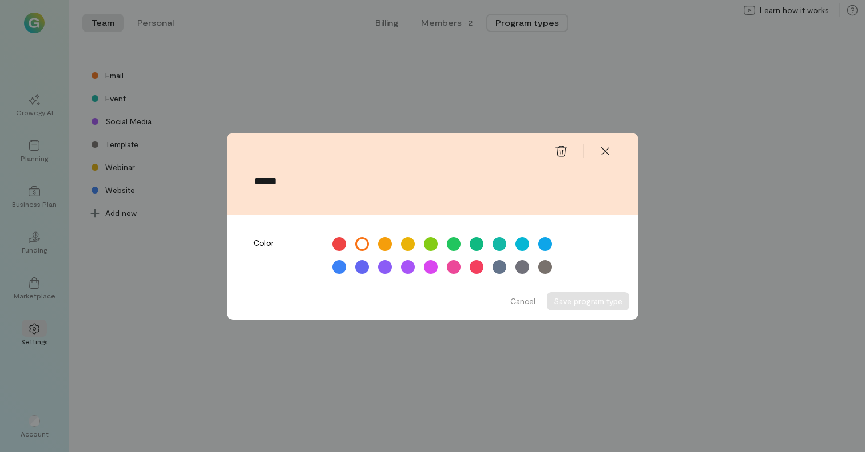
click at [133, 104] on div "***** Color Cancel Save program type" at bounding box center [432, 226] width 865 height 452
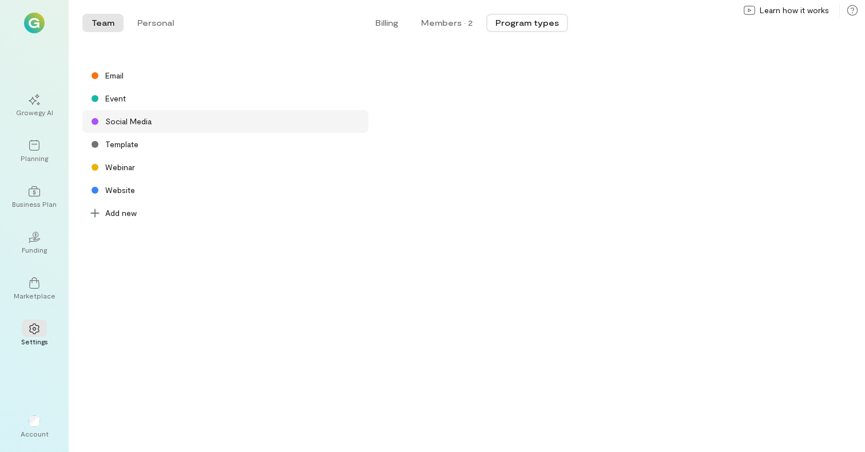
click at [128, 127] on div "Social Media" at bounding box center [225, 121] width 286 height 23
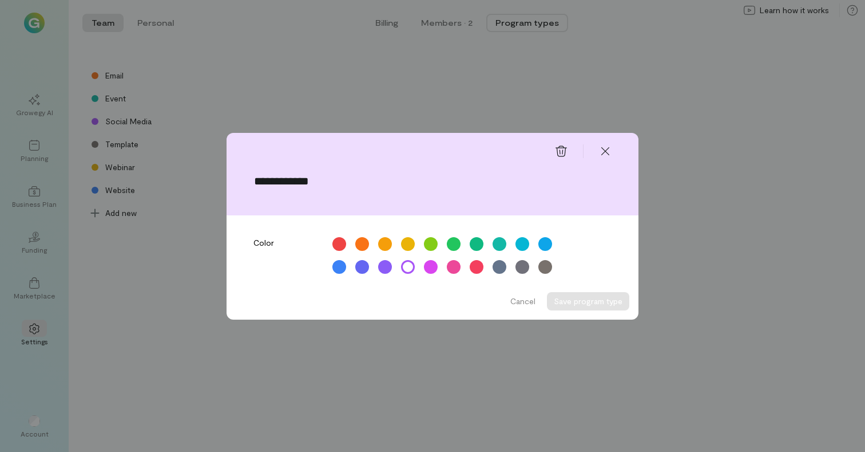
click at [131, 148] on div "**********" at bounding box center [432, 226] width 865 height 452
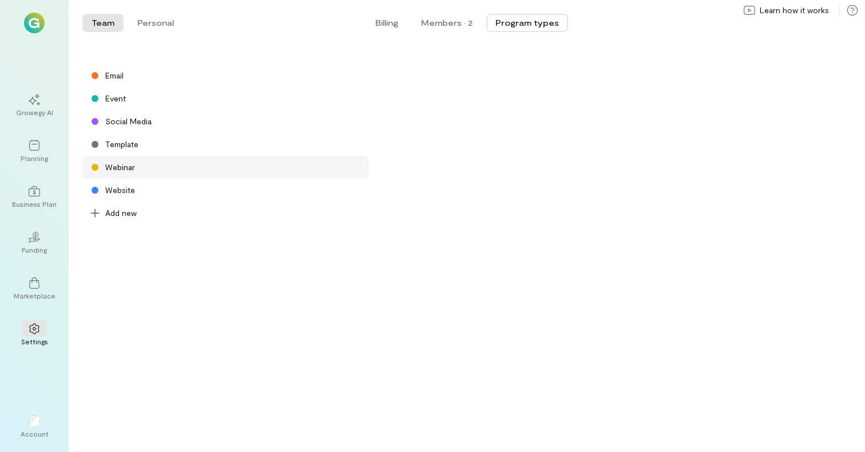
click at [131, 174] on div "Webinar" at bounding box center [225, 167] width 286 height 23
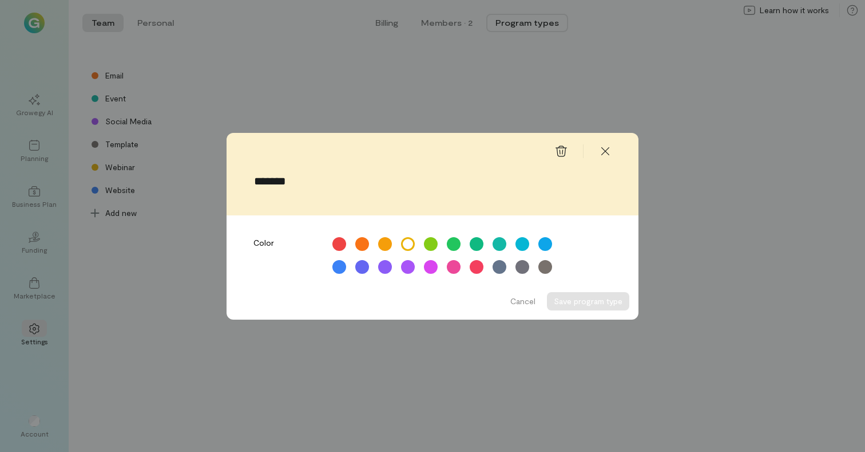
click at [129, 200] on div "******* Color Cancel Save program type" at bounding box center [432, 226] width 865 height 452
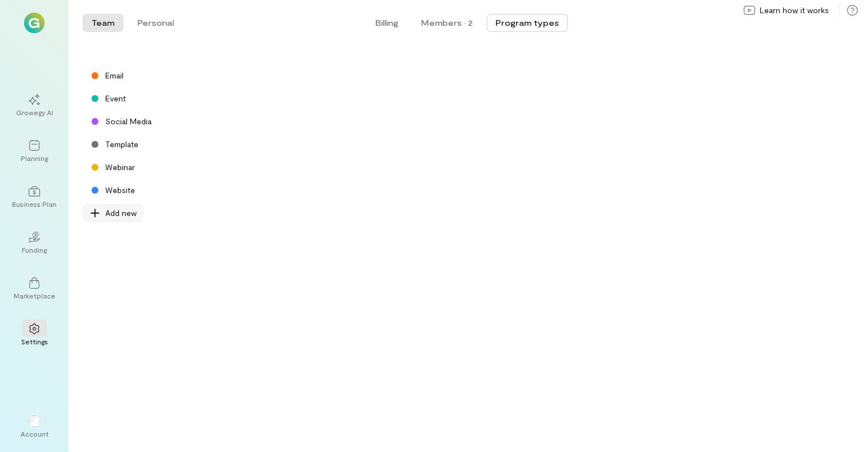
click at [131, 215] on span "Add new" at bounding box center [120, 212] width 31 height 11
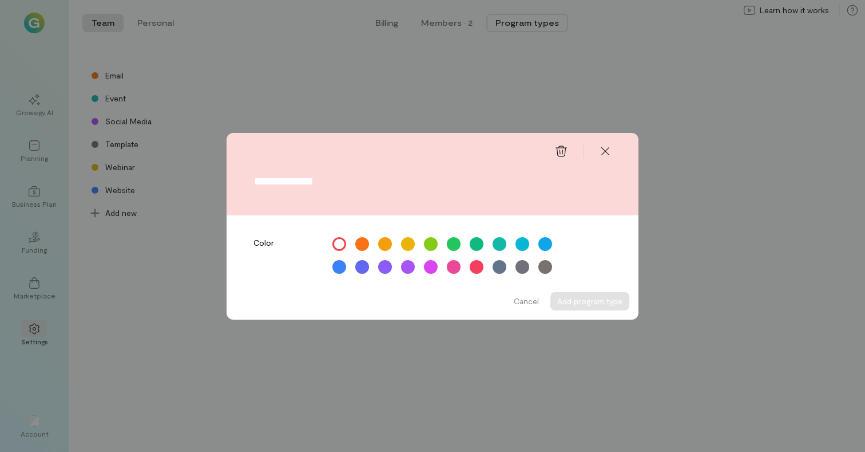
click at [247, 95] on div "Color Cancel Add program type" at bounding box center [432, 226] width 865 height 452
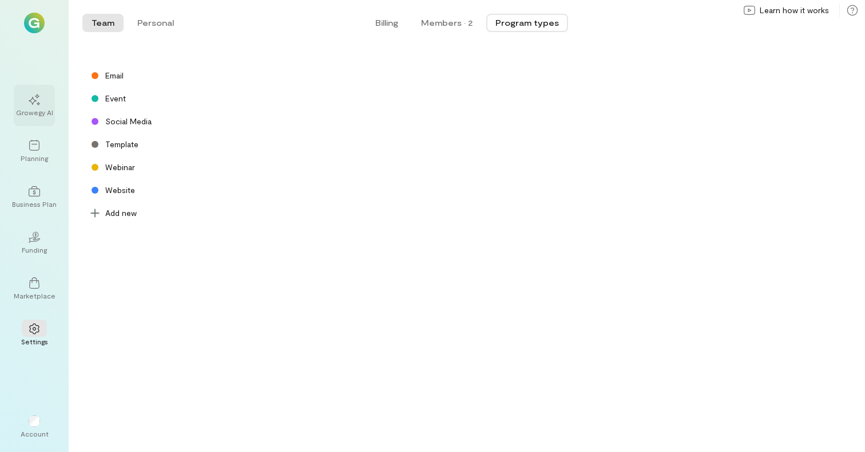
click at [39, 104] on icon at bounding box center [34, 99] width 11 height 11
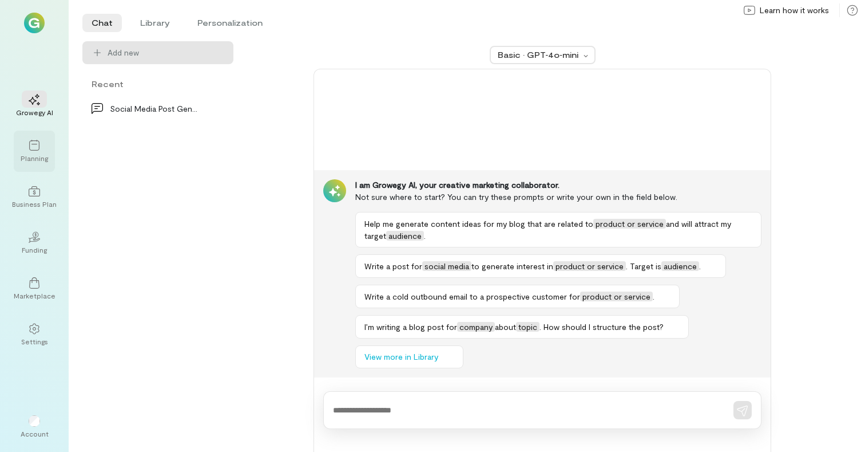
click at [32, 139] on div at bounding box center [34, 144] width 25 height 17
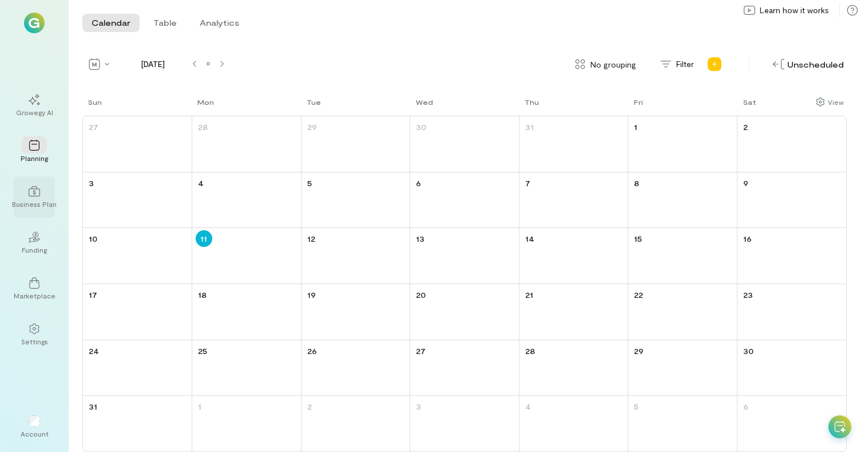
click at [36, 202] on div "Business Plan" at bounding box center [34, 203] width 45 height 9
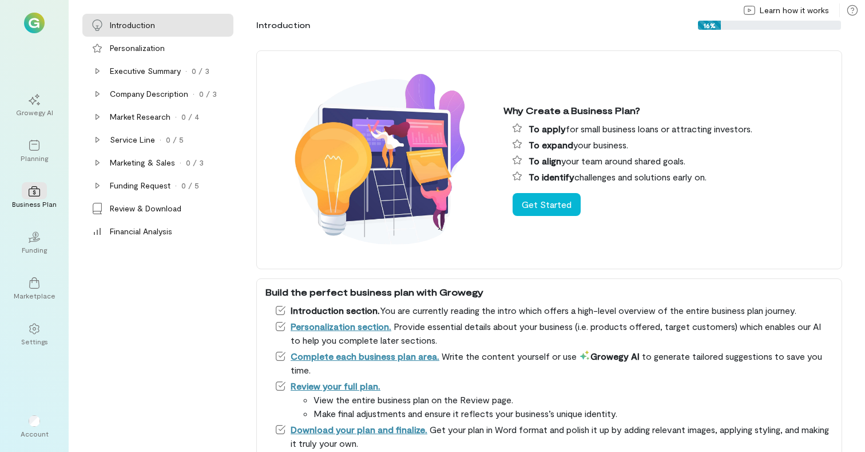
click at [268, 255] on img at bounding box center [380, 159] width 229 height 205
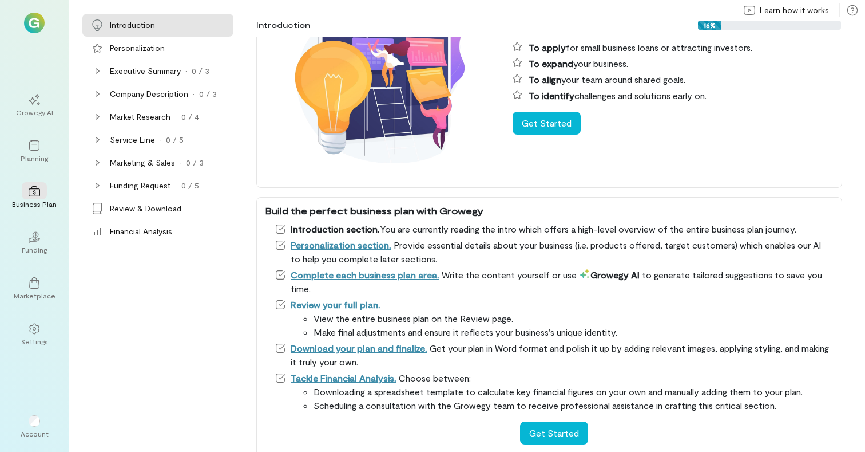
scroll to position [104, 0]
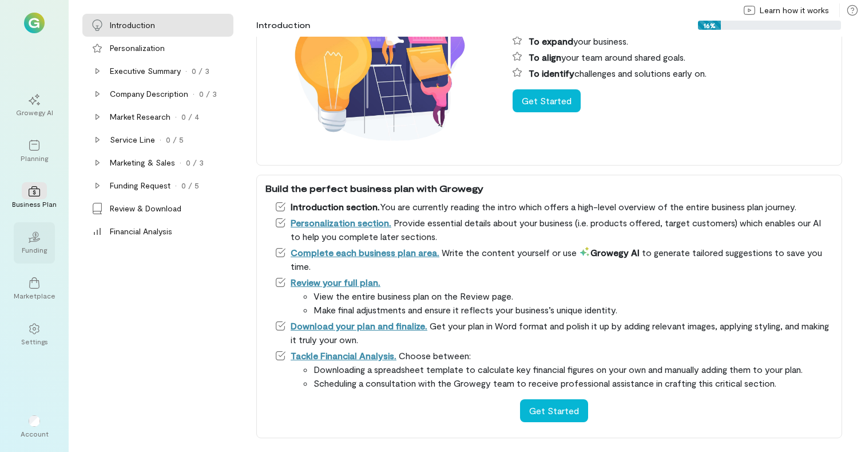
click at [41, 241] on div "02" at bounding box center [34, 236] width 25 height 17
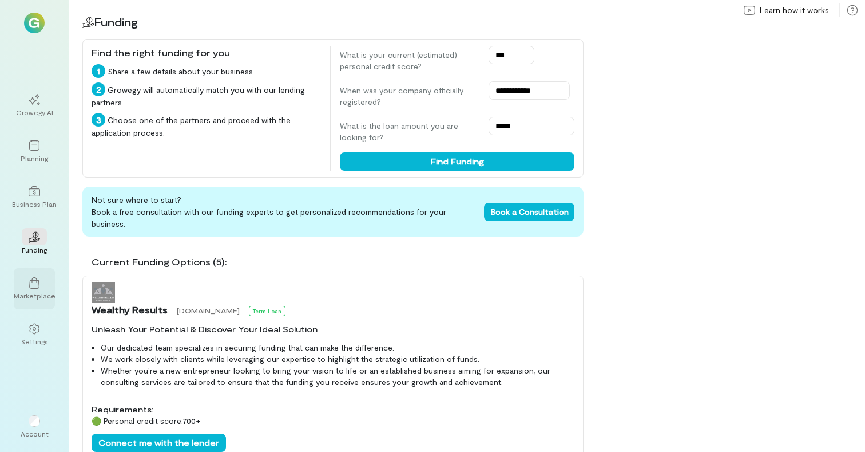
click at [35, 283] on icon at bounding box center [34, 282] width 11 height 11
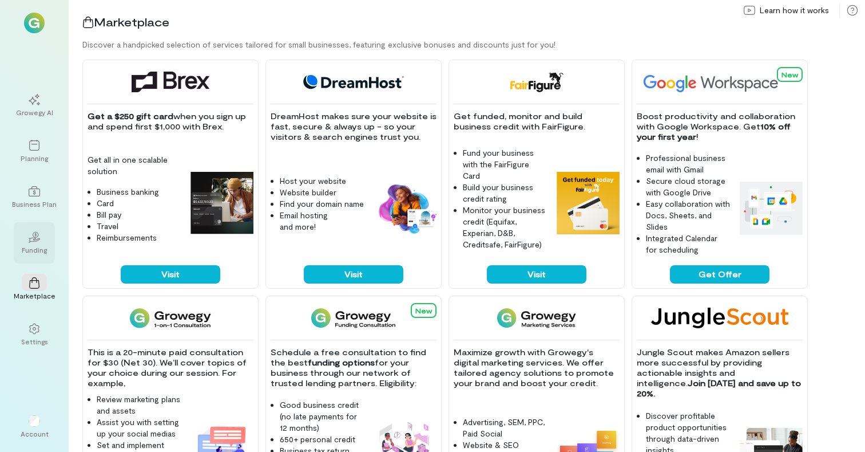
click at [35, 235] on icon at bounding box center [36, 233] width 2 height 3
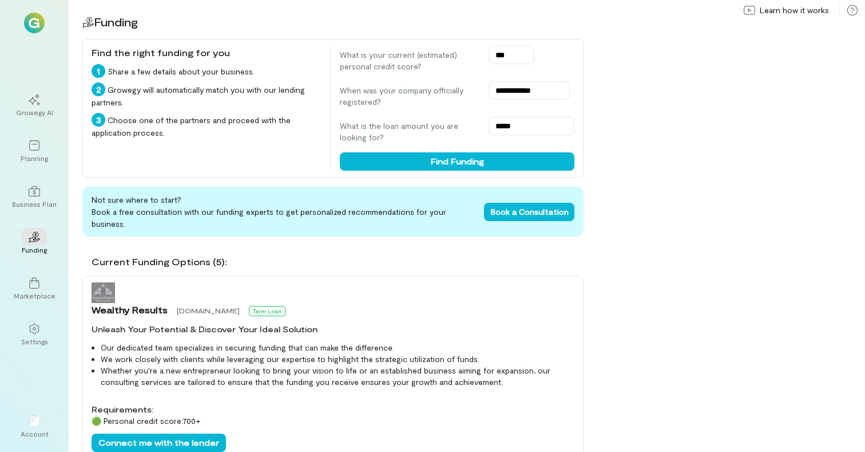
click at [562, 246] on div "Current Funding Options (5): Wealthy Results [DOMAIN_NAME] Term Loan Unleash Yo…" at bounding box center [332, 349] width 501 height 206
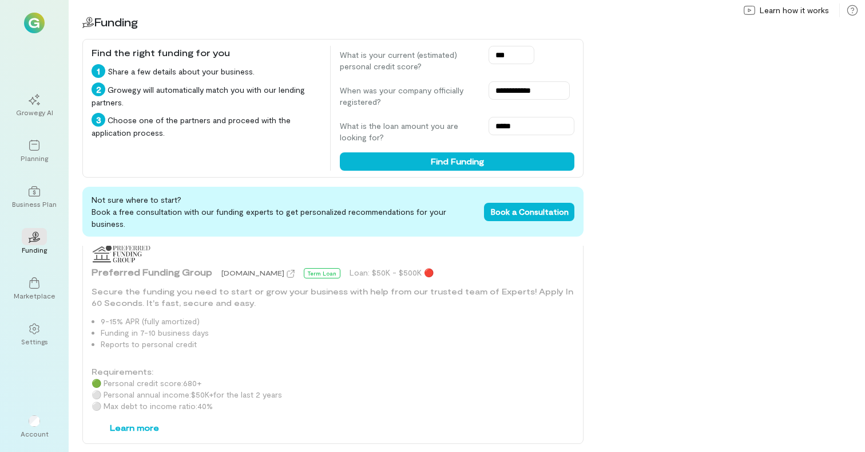
scroll to position [1247, 0]
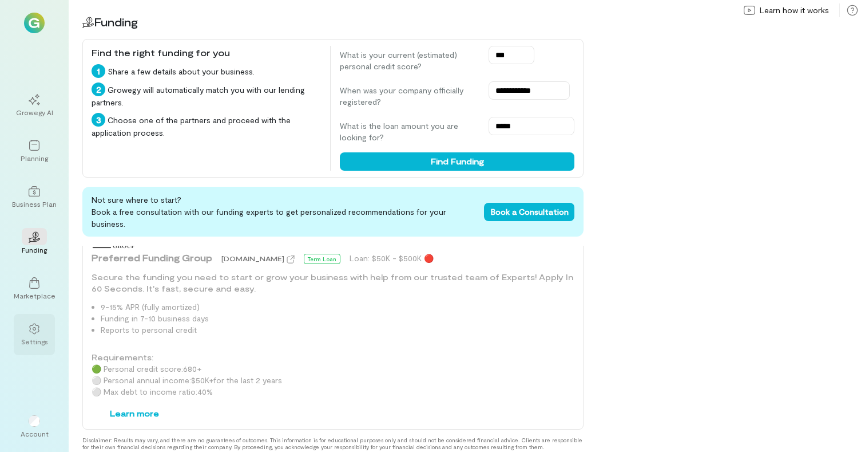
click at [27, 343] on div "Settings" at bounding box center [34, 341] width 27 height 9
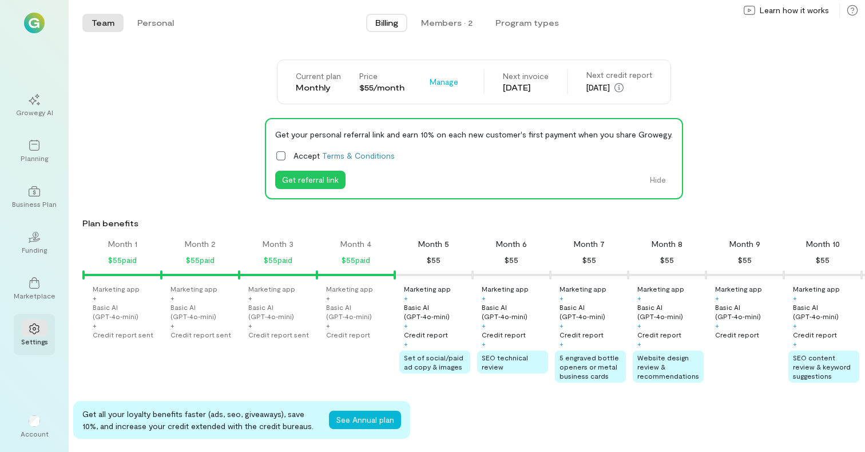
scroll to position [0, 195]
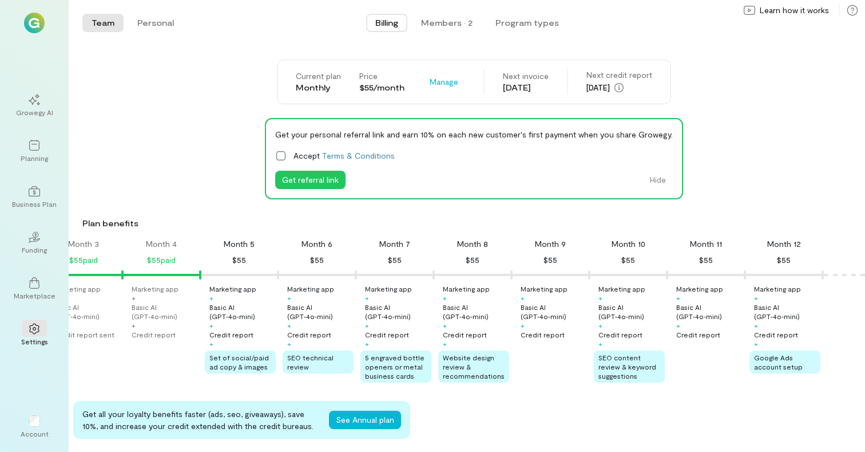
click at [801, 270] on div "Month 1 $55 paid Month 2 $55 paid Month 3 $55 paid Month 4 $55 paid Month 5 $55…" at bounding box center [467, 312] width 797 height 149
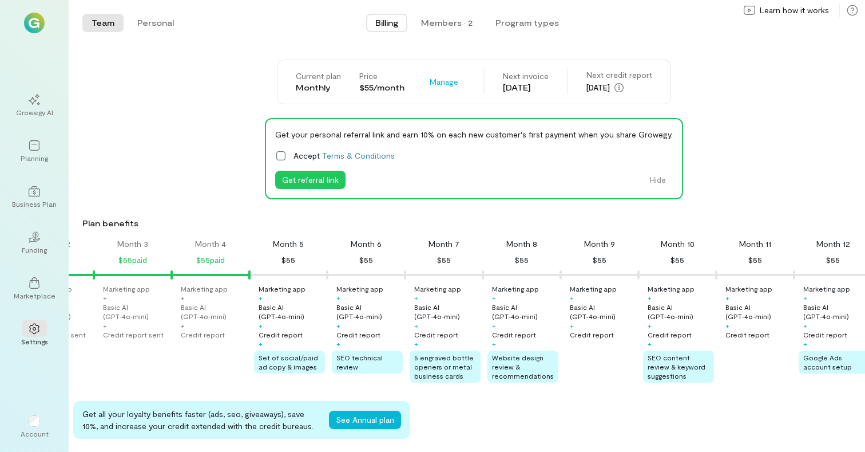
scroll to position [0, 133]
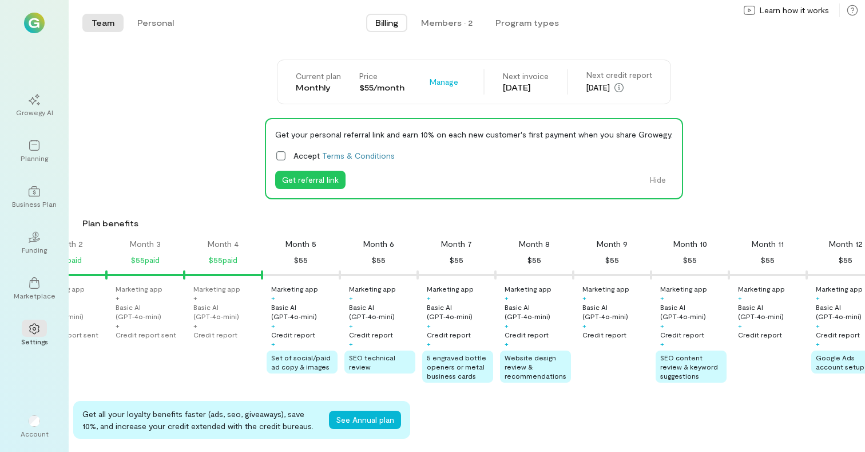
click at [242, 227] on div "Plan benefits" at bounding box center [471, 222] width 778 height 11
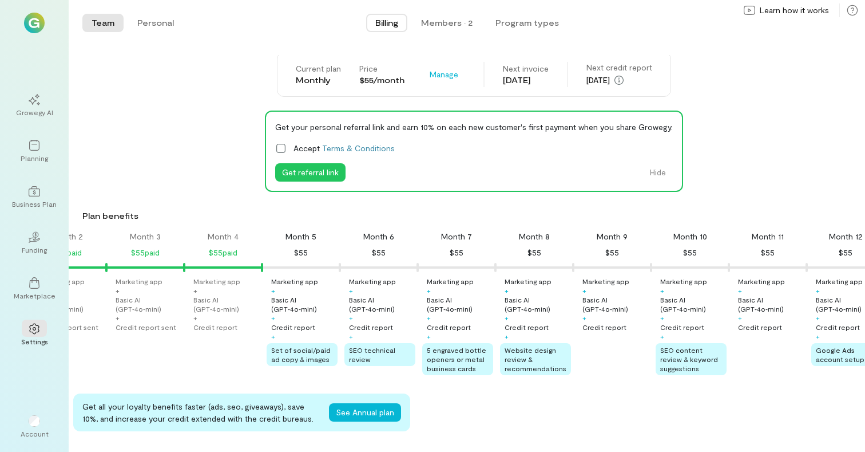
scroll to position [0, 0]
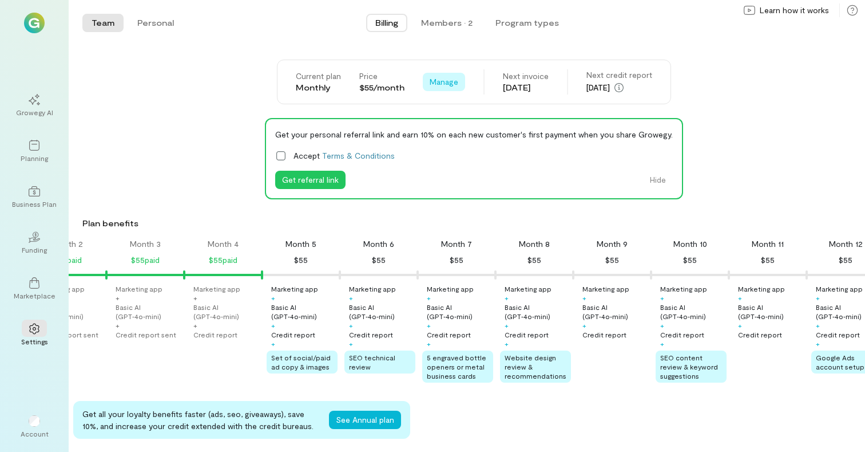
click at [442, 84] on span "Manage" at bounding box center [444, 81] width 29 height 11
click at [707, 60] on div "Current plan Monthly Price $55/month Manage See Annual Plan Cancel plan Next in…" at bounding box center [473, 82] width 783 height 45
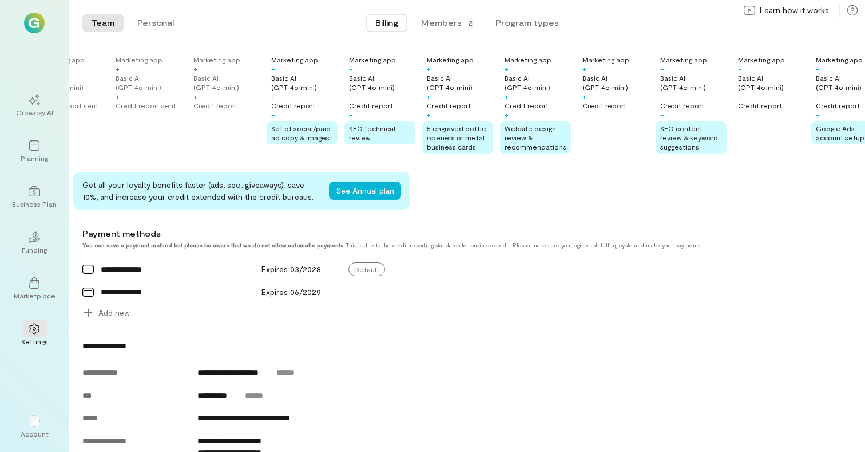
scroll to position [252, 0]
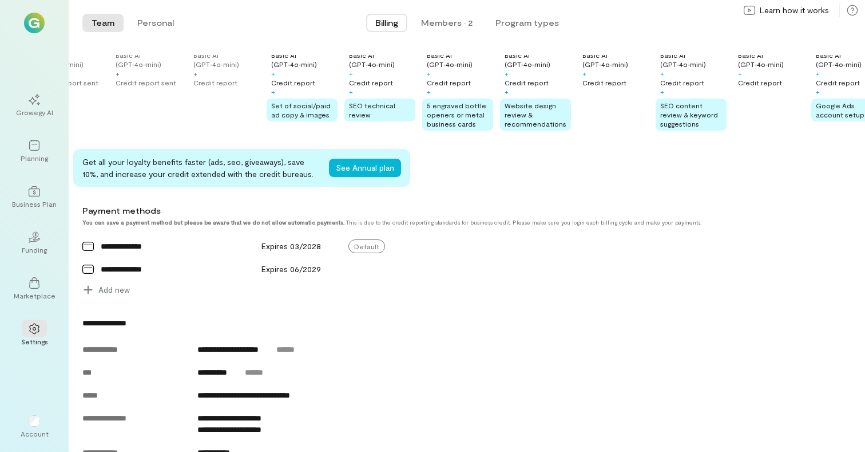
click at [331, 285] on div "Add new" at bounding box center [305, 289] width 464 height 18
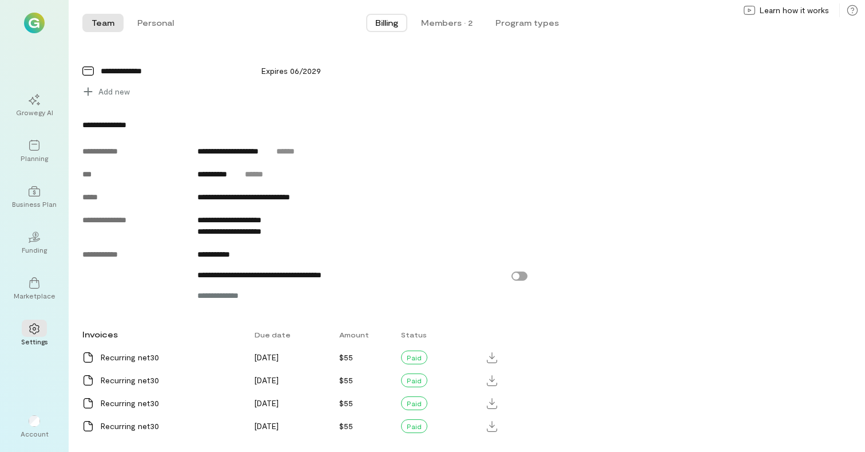
scroll to position [477, 0]
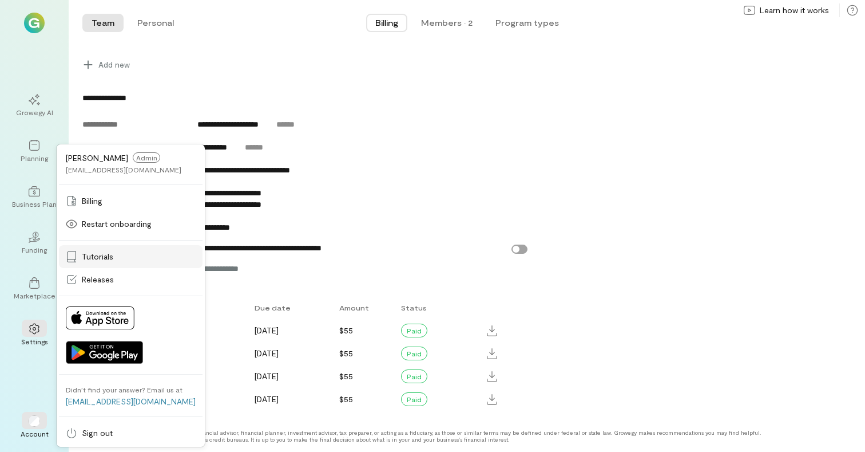
click at [114, 252] on div "Tutorials" at bounding box center [131, 256] width 130 height 11
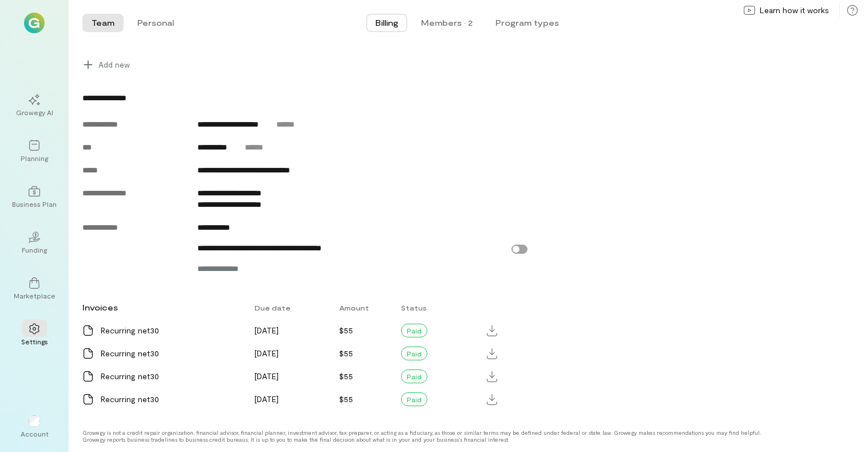
click at [37, 23] on img at bounding box center [34, 23] width 21 height 21
click at [771, 11] on span "Learn how it works" at bounding box center [794, 10] width 69 height 11
